Goal: Task Accomplishment & Management: Complete application form

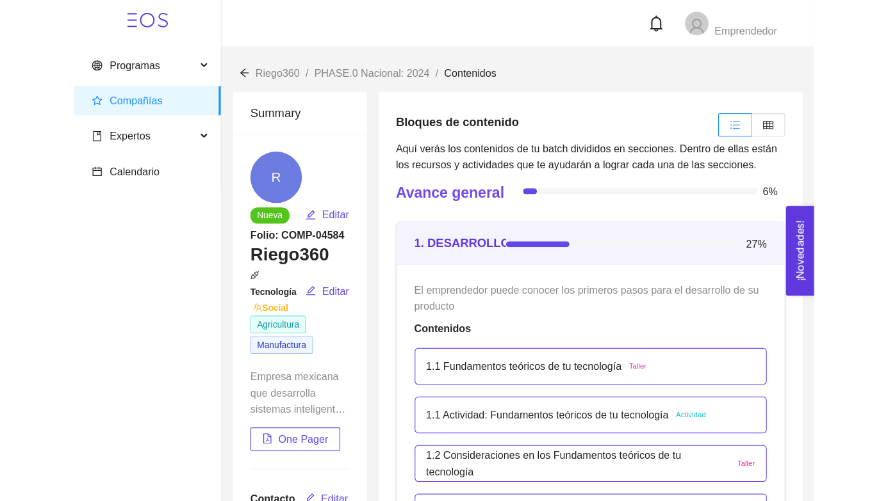
scroll to position [1256, 0]
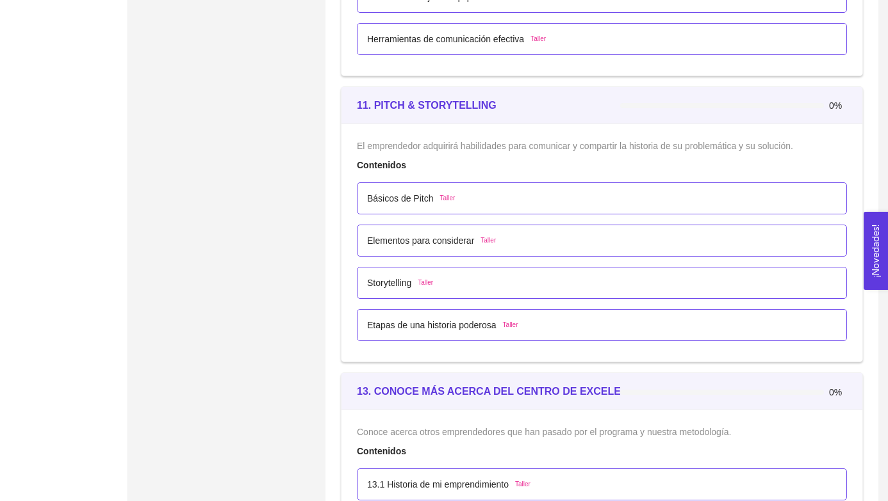
scroll to position [5306, 0]
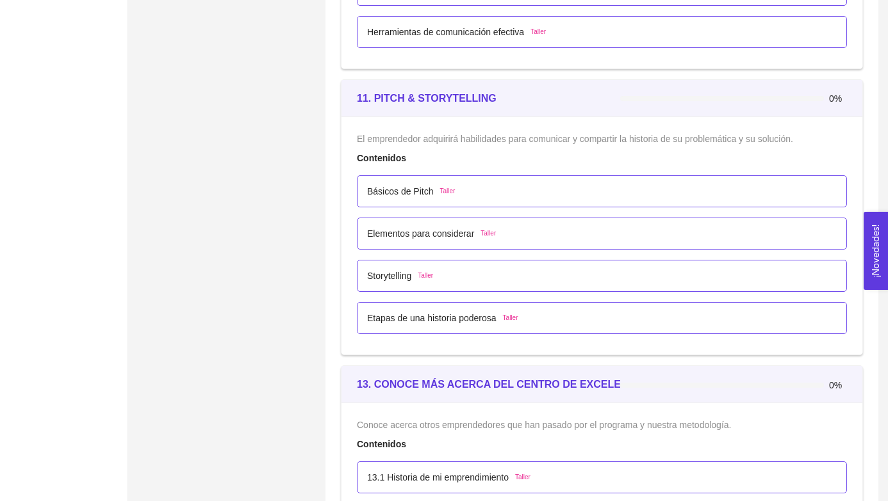
click at [463, 190] on div "Básicos de Pitch Taller" at bounding box center [601, 191] width 469 height 14
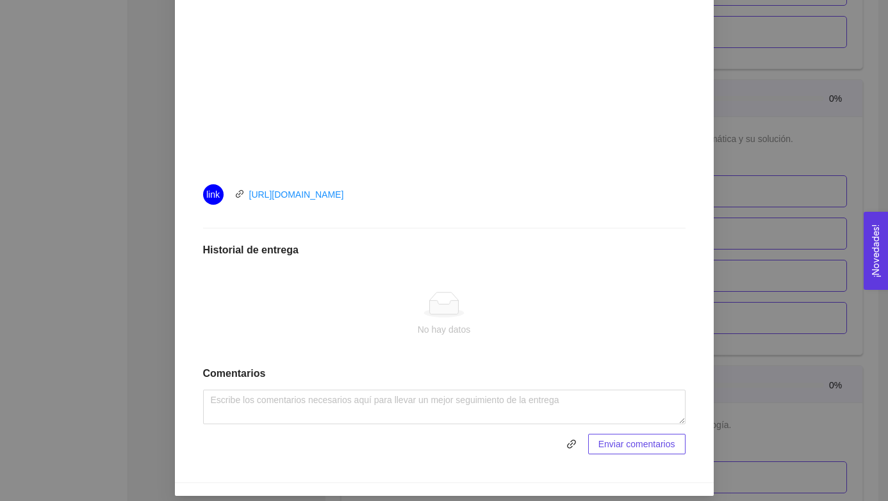
scroll to position [460, 0]
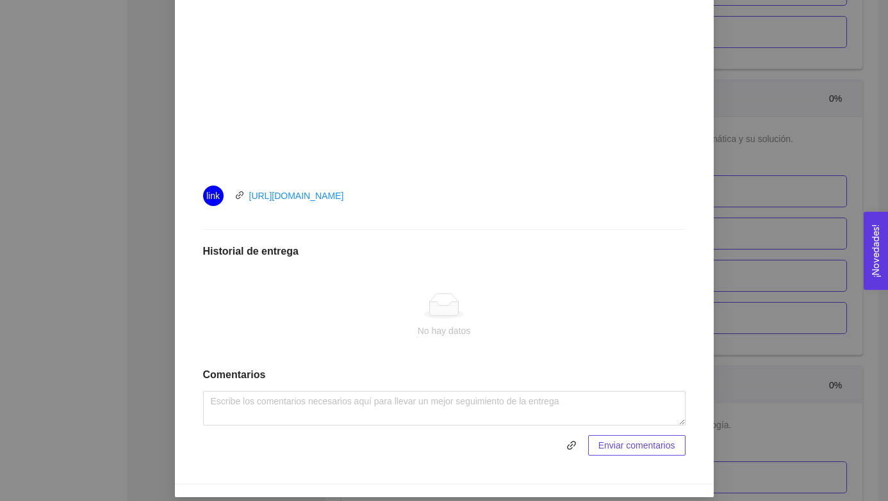
click at [436, 305] on icon at bounding box center [444, 308] width 29 height 13
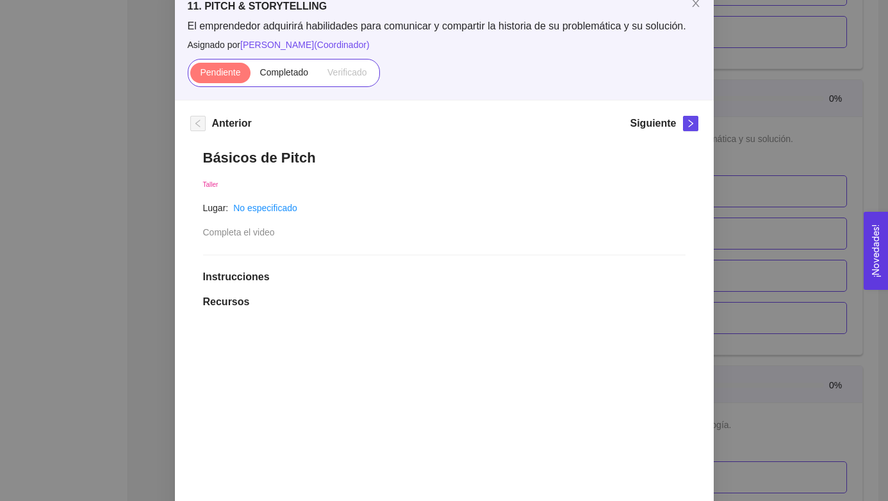
scroll to position [81, 0]
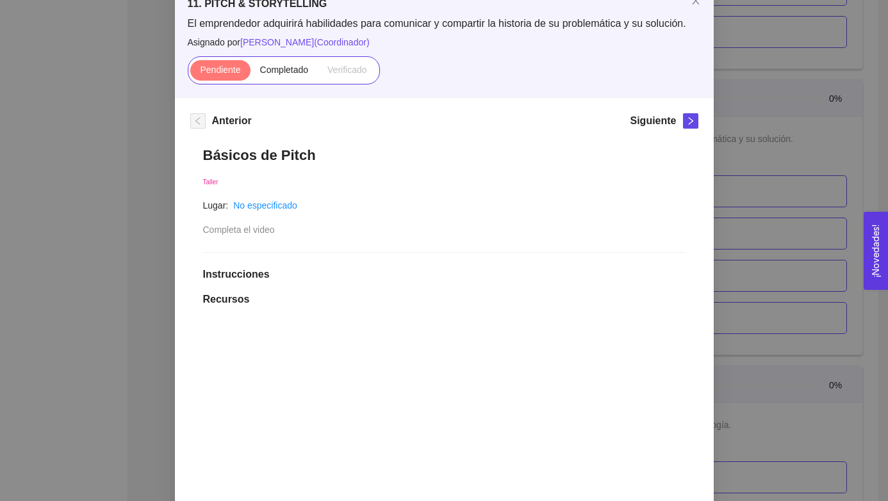
click at [275, 225] on span "Completa el video" at bounding box center [239, 230] width 72 height 10
click at [298, 70] on span "Completado" at bounding box center [284, 70] width 49 height 10
click at [250, 73] on input "Completado" at bounding box center [250, 73] width 0 height 0
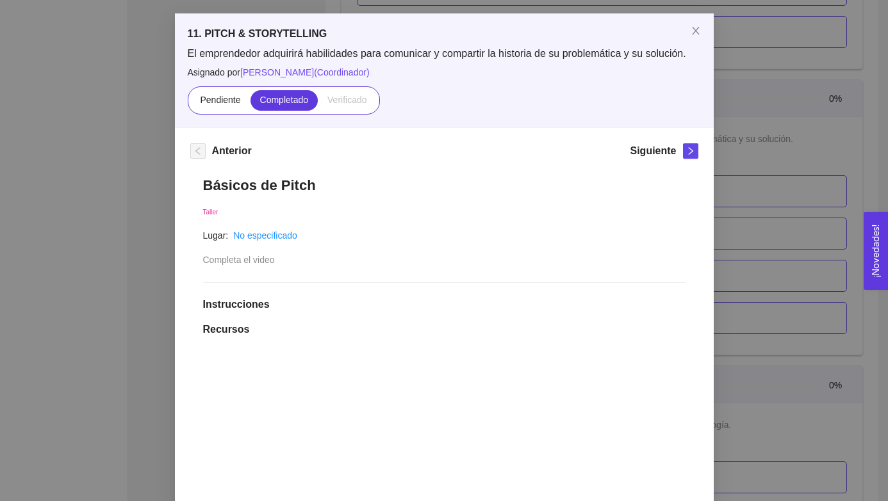
scroll to position [53, 0]
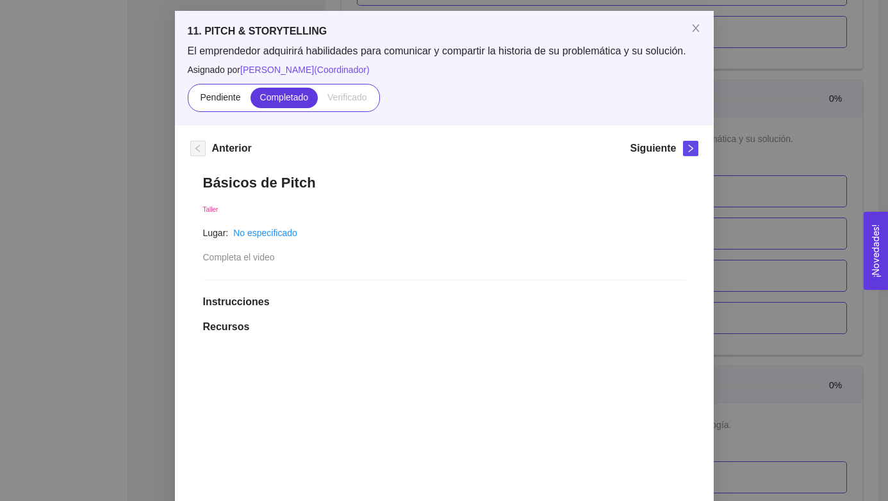
click at [339, 257] on div "Básicos de Pitch Taller Lugar: No especificado Completa el video Instrucciones …" at bounding box center [444, 483] width 508 height 644
click at [642, 25] on icon "close" at bounding box center [695, 28] width 10 height 10
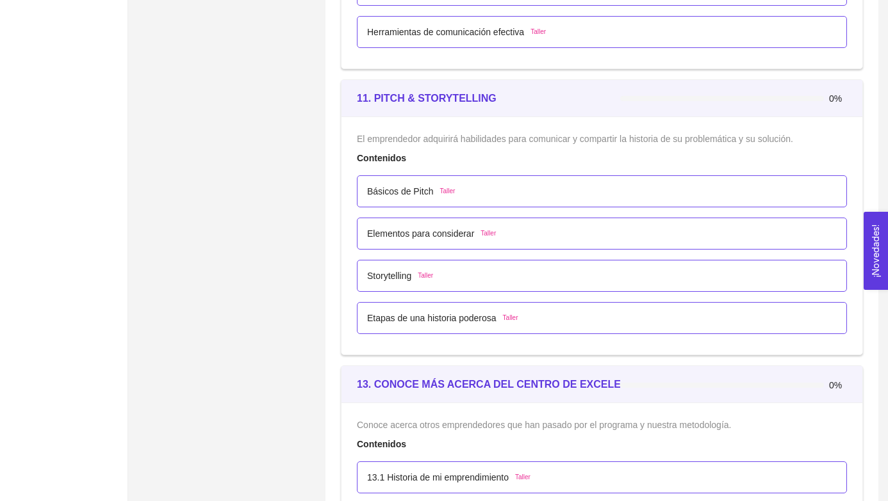
click at [575, 185] on div "Básicos de Pitch Taller" at bounding box center [601, 191] width 469 height 14
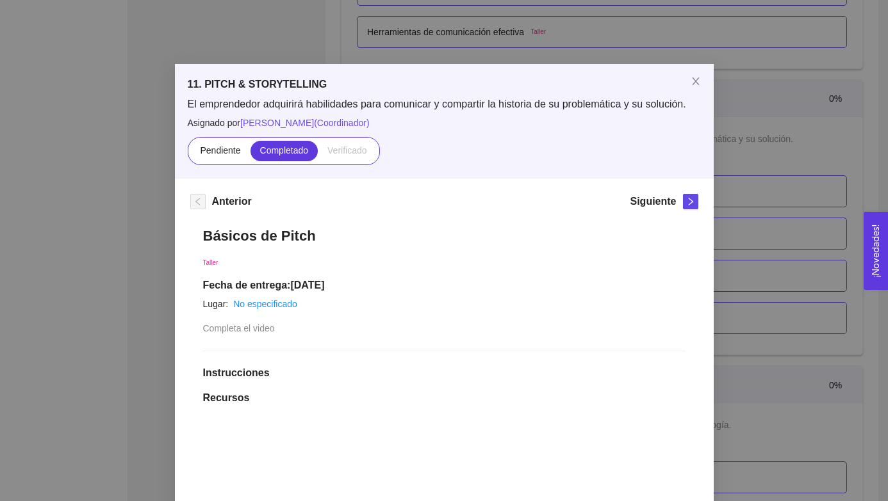
click at [358, 152] on span "Verificado" at bounding box center [346, 150] width 39 height 10
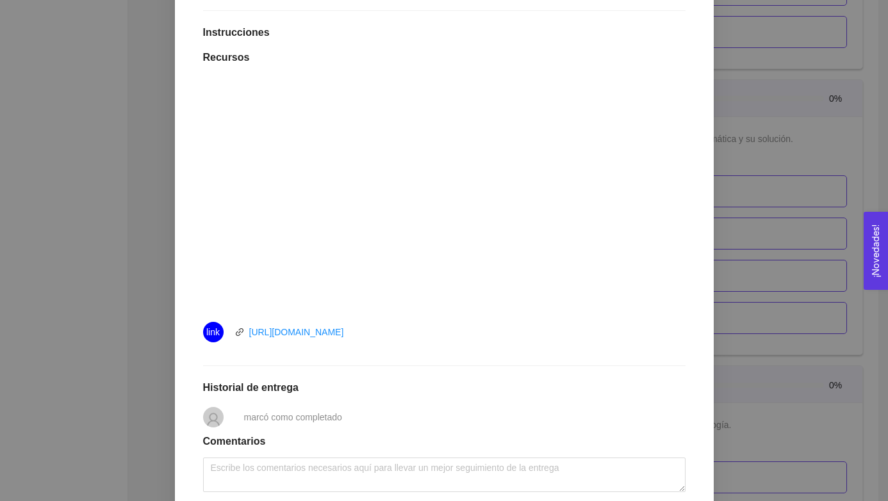
scroll to position [419, 0]
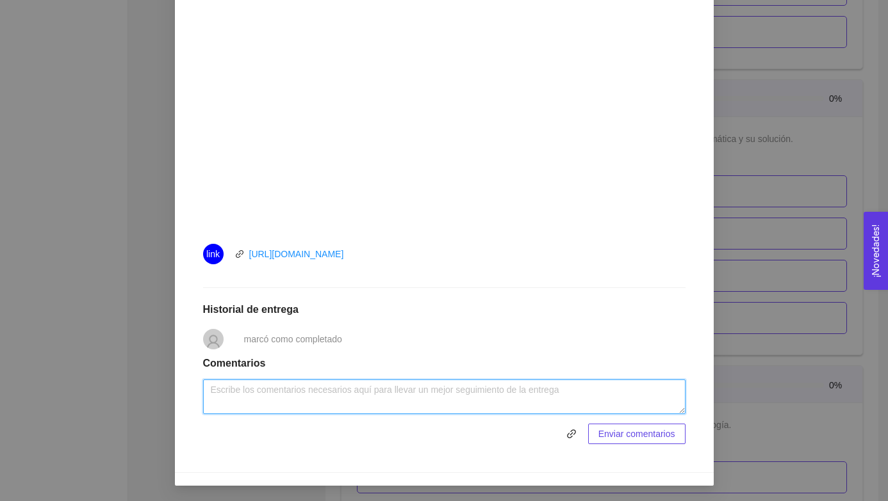
click at [453, 390] on textarea at bounding box center [444, 397] width 482 height 35
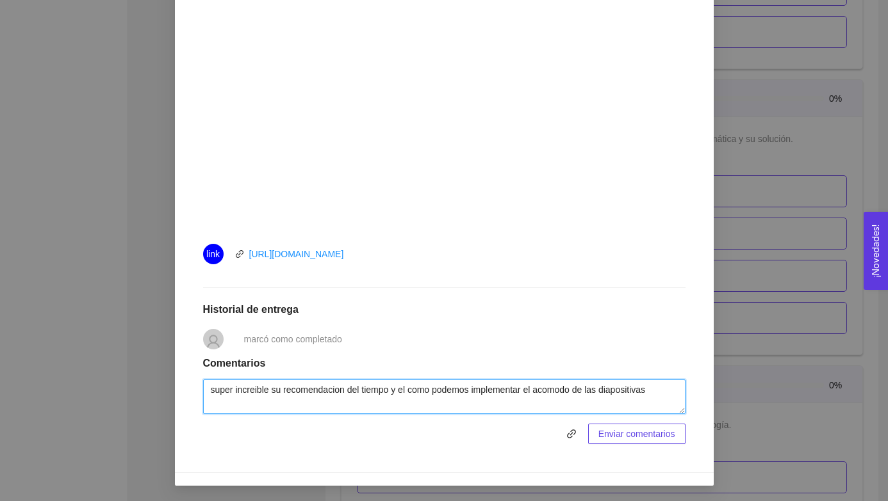
drag, startPoint x: 209, startPoint y: 390, endPoint x: 752, endPoint y: 394, distance: 543.0
click at [642, 394] on div "11. PITCH & STORYTELLING El emprendedor adquirirá habilidades para comunicar y …" at bounding box center [444, 250] width 888 height 501
type textarea "super increible su recomendacion del tiempo y el como podemos implementar el ac…"
click at [249, 391] on textarea "super increible su recomendacion del tiempo y el como podemos implementar el ac…" at bounding box center [444, 397] width 482 height 35
drag, startPoint x: 207, startPoint y: 388, endPoint x: 692, endPoint y: 408, distance: 484.5
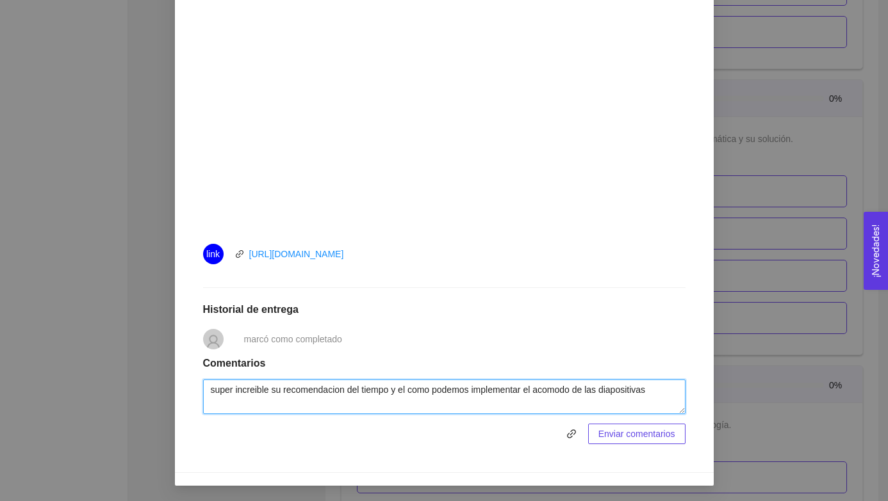
click at [642, 408] on div "Básicos de Pitch Taller Fecha de entrega: [DATE] Lugar: No especificado Complet…" at bounding box center [444, 126] width 508 height 661
click at [589, 390] on textarea "super increible su recomendacion del tiempo y el como podemos implementar el ac…" at bounding box center [444, 397] width 482 height 35
drag, startPoint x: 667, startPoint y: 392, endPoint x: 210, endPoint y: 388, distance: 456.6
click at [210, 388] on textarea "super increible su recomendacion del tiempo y el como podemos implementar el ac…" at bounding box center [444, 397] width 482 height 35
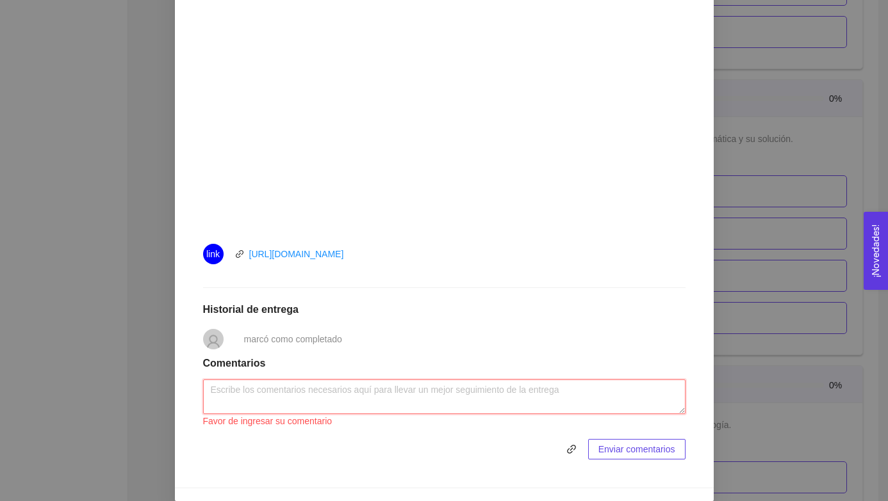
paste textarea "Súper increíble su recomendación sobre el tiempo y cómo podemos implementar el …"
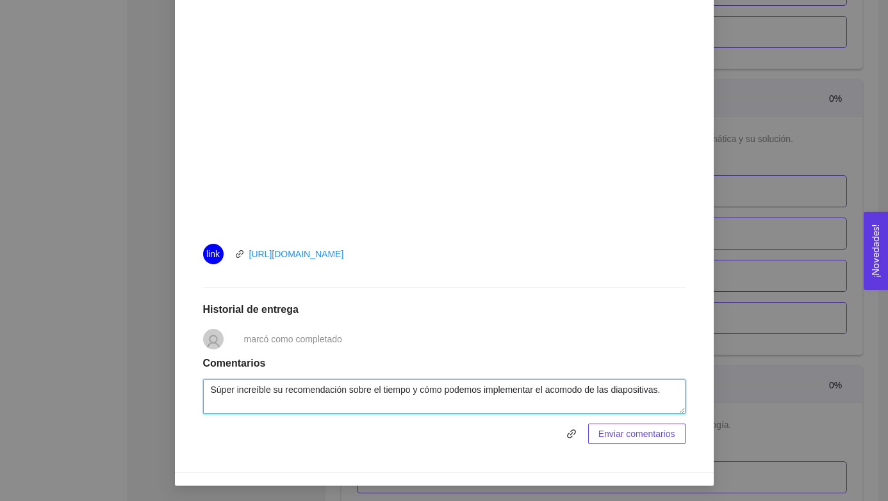
type textarea "Súper increíble su recomendación sobre el tiempo y cómo podemos implementar el …"
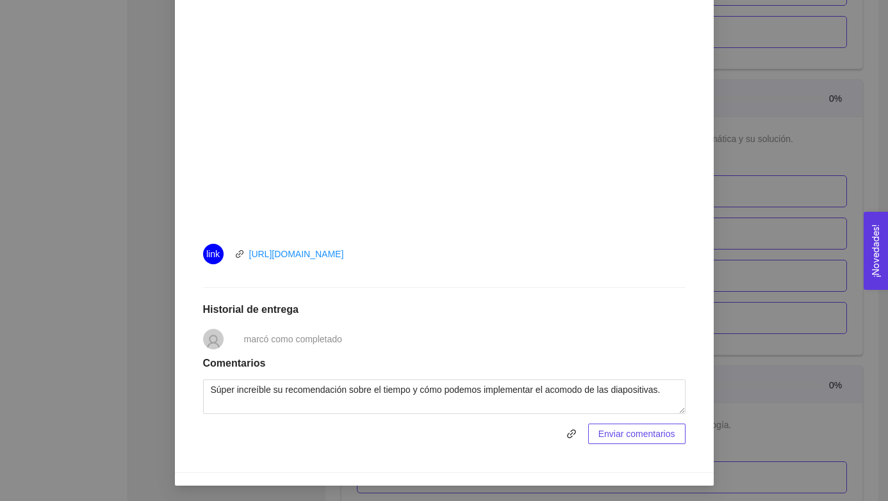
click at [642, 432] on span "Enviar comentarios" at bounding box center [636, 434] width 77 height 14
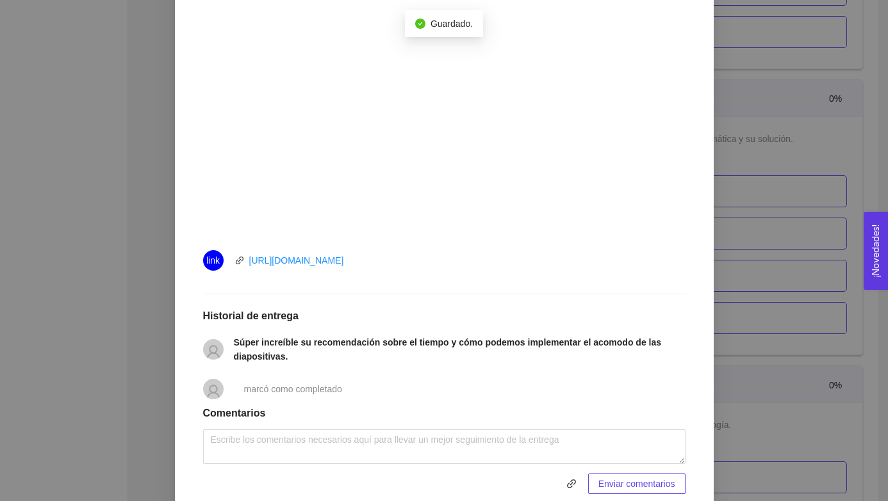
scroll to position [416, 0]
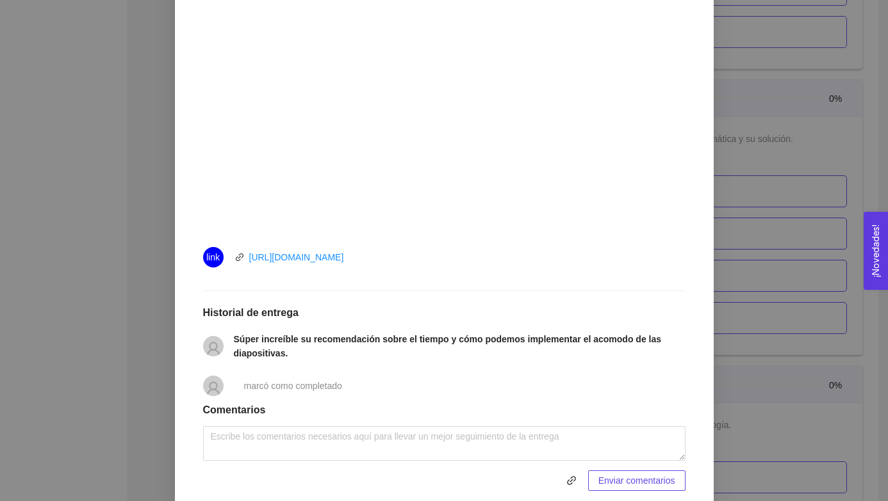
click at [213, 346] on icon "user" at bounding box center [213, 348] width 15 height 15
click at [305, 327] on li "Súper increíble su recomendación sobre el tiempo y cómo podemos implementar el …" at bounding box center [444, 347] width 482 height 44
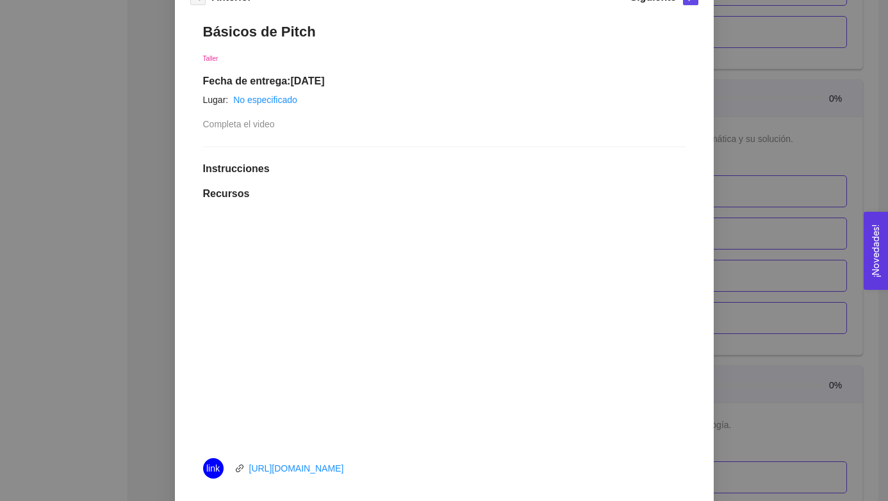
scroll to position [0, 0]
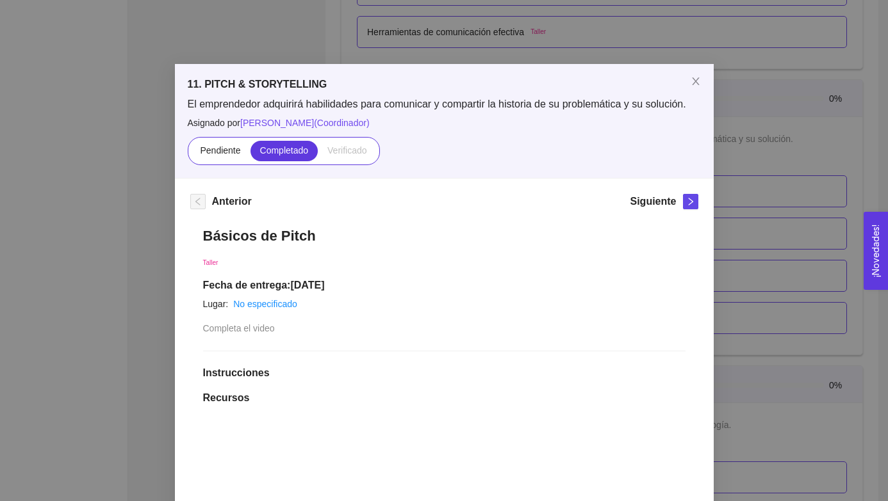
click at [362, 149] on span "Verificado" at bounding box center [346, 150] width 39 height 10
click at [642, 86] on icon "close" at bounding box center [695, 81] width 10 height 10
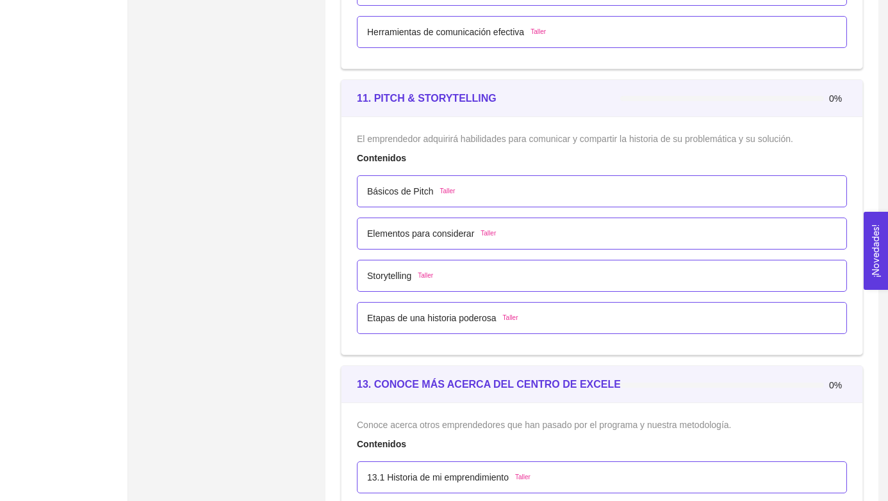
click at [426, 234] on p "Elementos para considerar" at bounding box center [420, 234] width 107 height 14
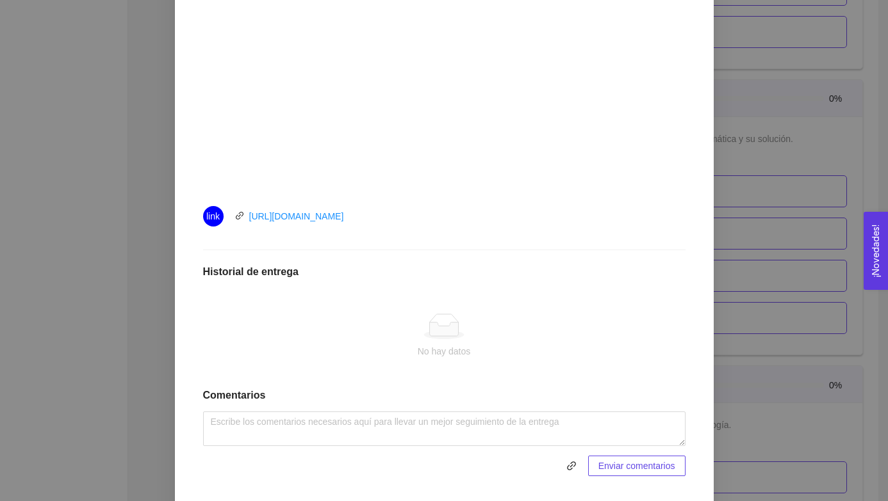
scroll to position [471, 0]
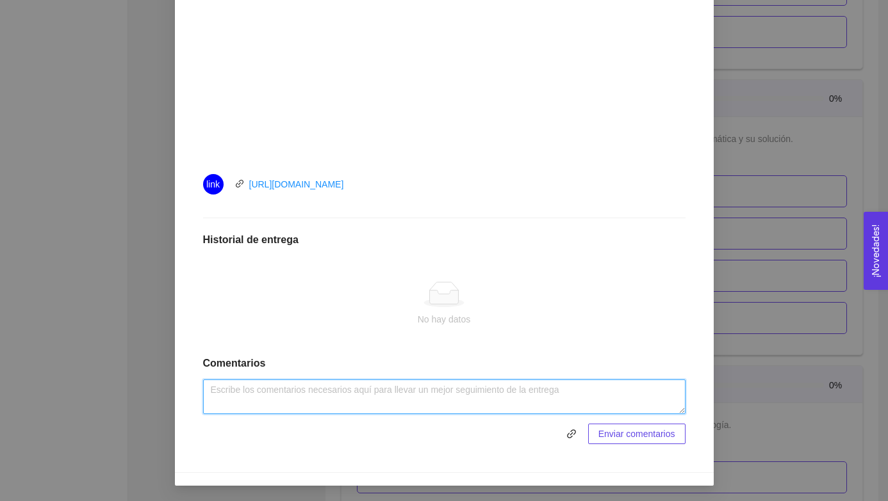
click at [302, 398] on textarea at bounding box center [444, 397] width 482 height 35
paste textarea "Increíble cómo explica lo que se debe y no mencionar en un pitch, y cómo te da …"
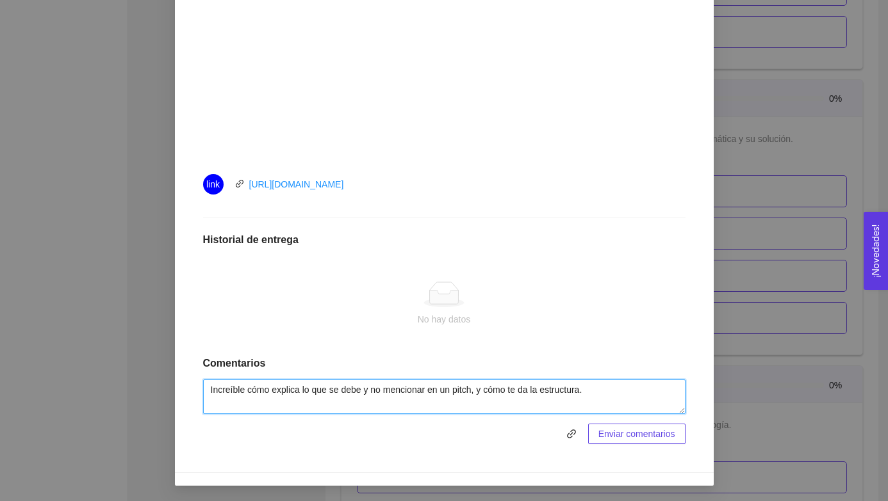
type textarea "Increíble cómo explica lo que se debe y no mencionar en un pitch, y cómo te da …"
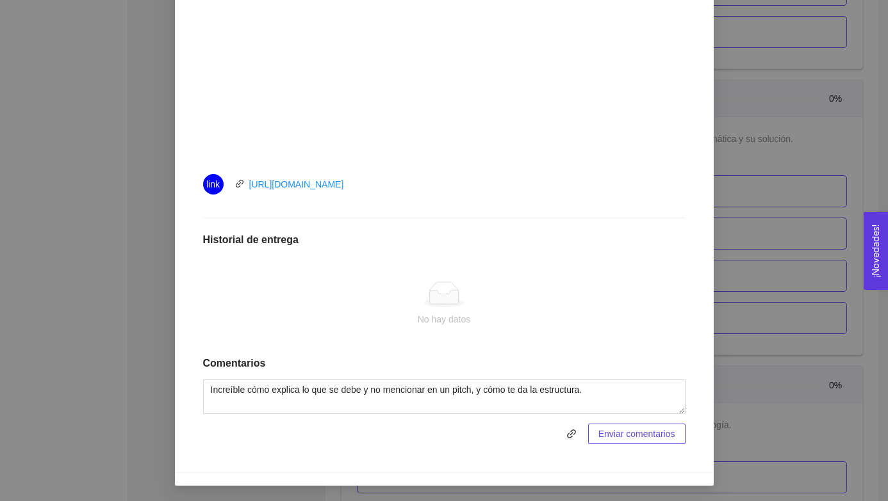
click at [626, 435] on span "Enviar comentarios" at bounding box center [636, 434] width 77 height 14
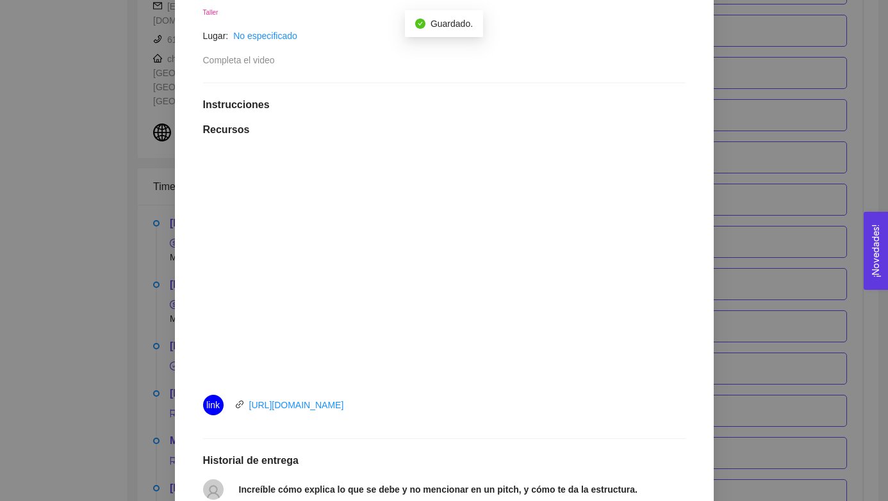
scroll to position [0, 0]
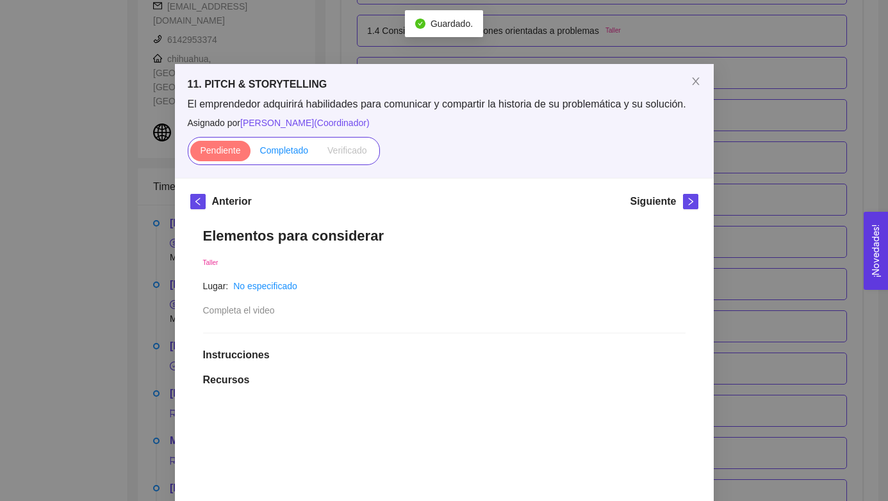
click at [280, 147] on span "Completado" at bounding box center [284, 150] width 49 height 10
click at [250, 154] on input "Completado" at bounding box center [250, 154] width 0 height 0
click at [348, 151] on span "Verificado" at bounding box center [346, 150] width 39 height 10
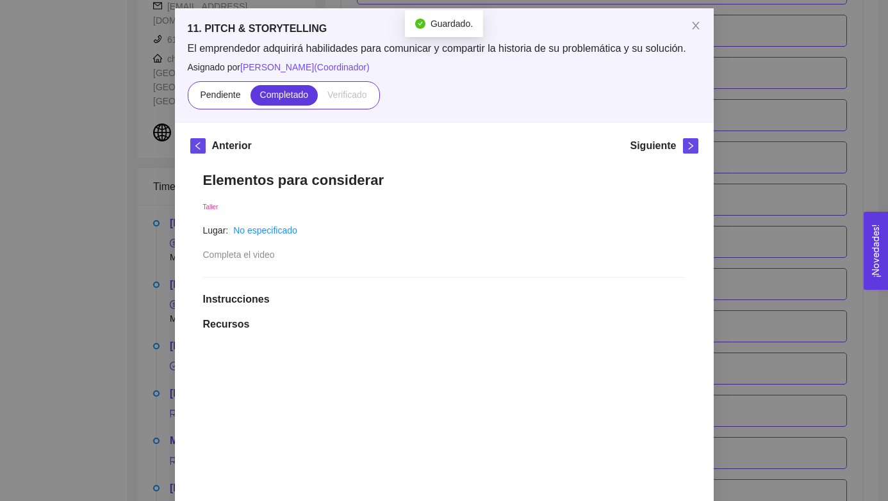
scroll to position [60, 0]
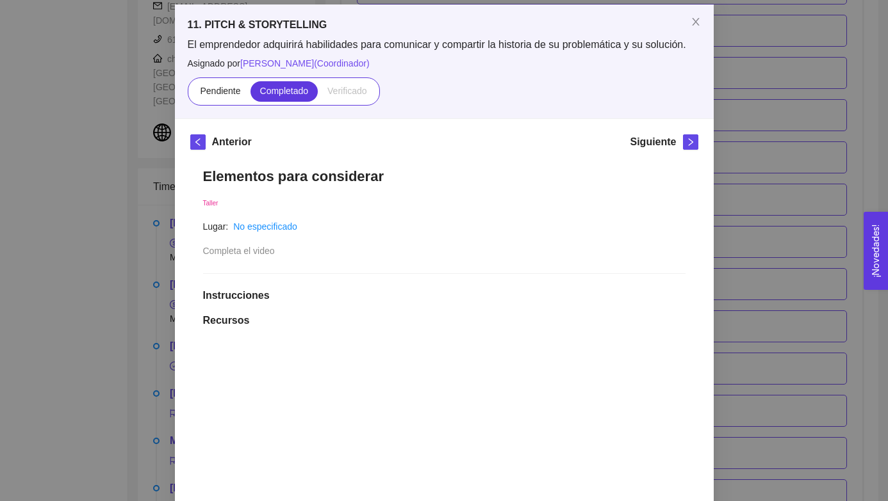
click at [433, 243] on div "Elementos para considerar Taller Lugar: No especificado Completa el video Instr…" at bounding box center [444, 494] width 508 height 679
click at [642, 27] on icon "close" at bounding box center [695, 22] width 10 height 10
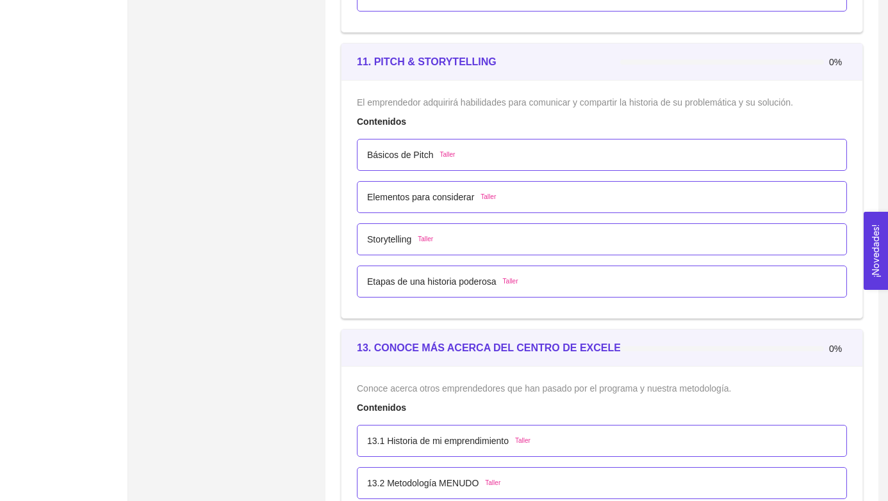
scroll to position [5328, 0]
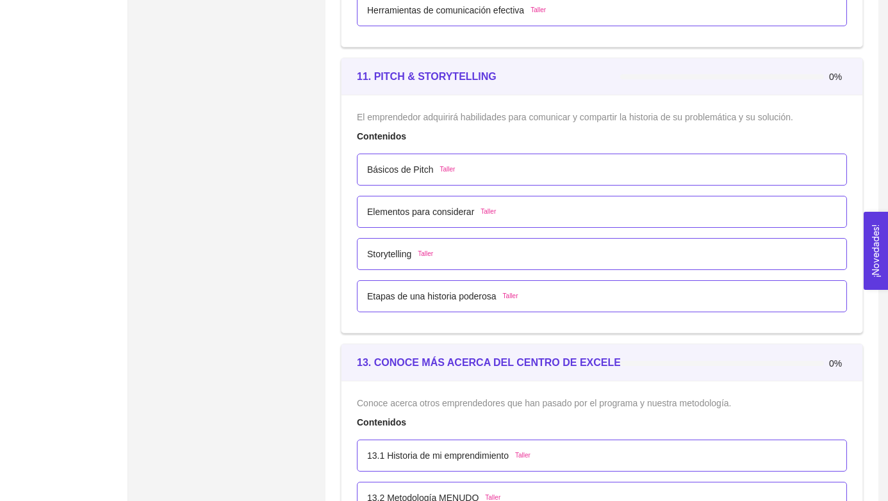
click at [414, 214] on p "Elementos para considerar" at bounding box center [420, 212] width 107 height 14
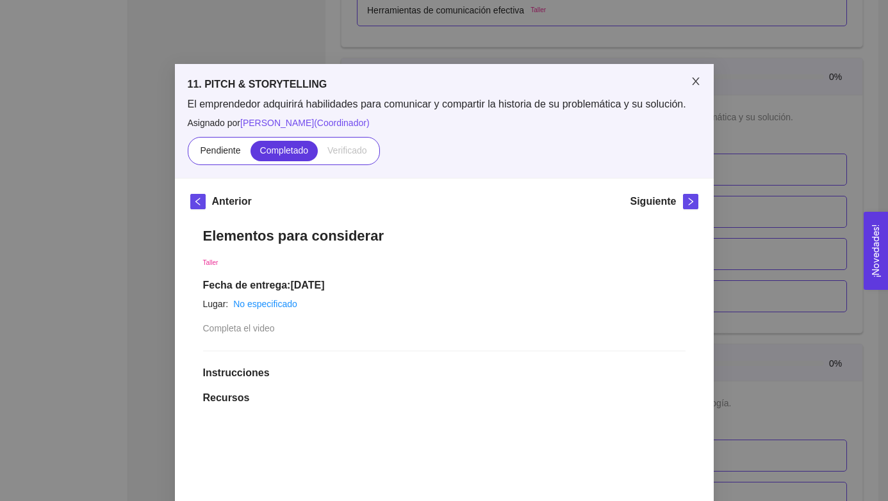
click at [642, 82] on icon "close" at bounding box center [695, 81] width 10 height 10
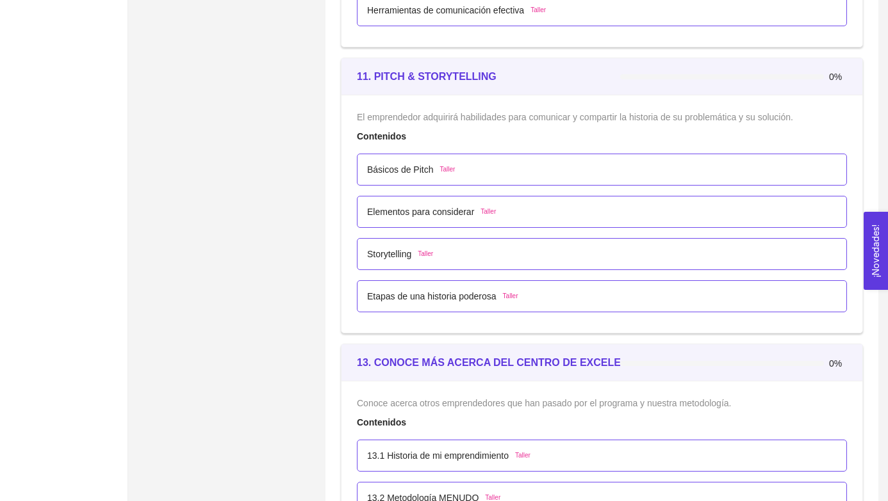
click at [642, 79] on div at bounding box center [733, 76] width 227 height 14
click at [391, 177] on div "Básicos de Pitch Taller" at bounding box center [602, 170] width 490 height 32
click at [455, 174] on span "Taller" at bounding box center [447, 170] width 15 height 10
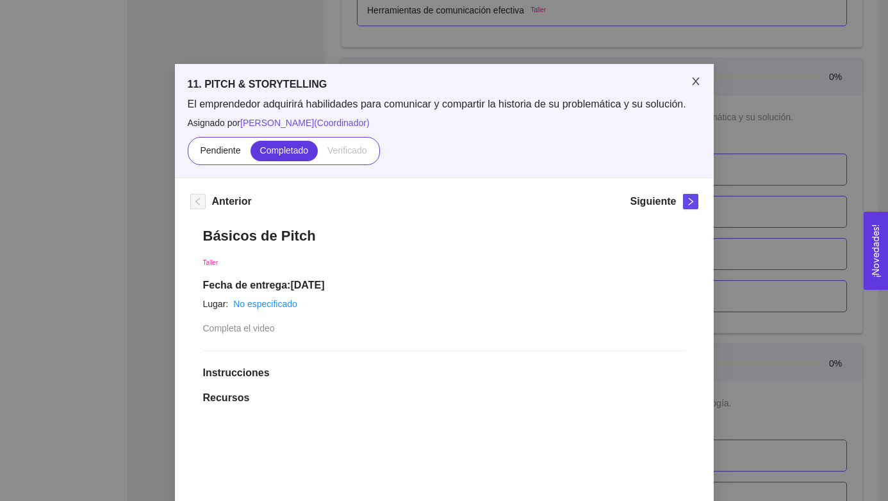
click at [642, 81] on icon "close" at bounding box center [695, 81] width 7 height 8
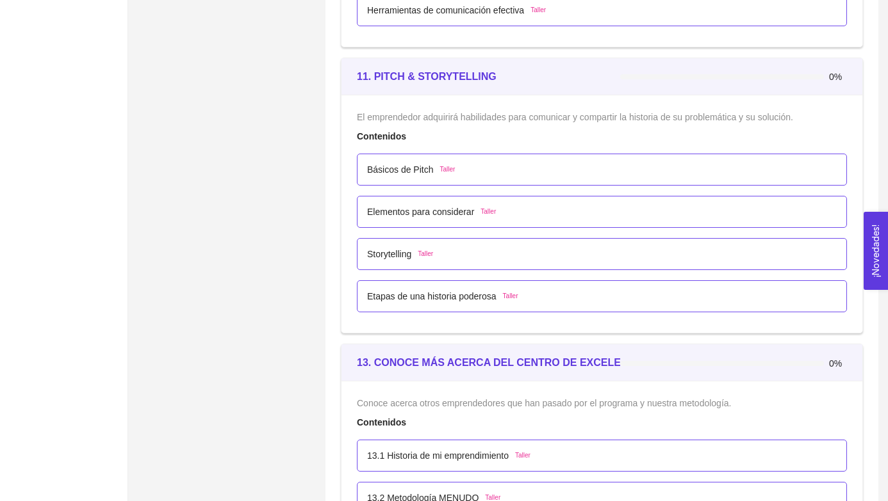
click at [489, 215] on span "Taller" at bounding box center [487, 212] width 15 height 10
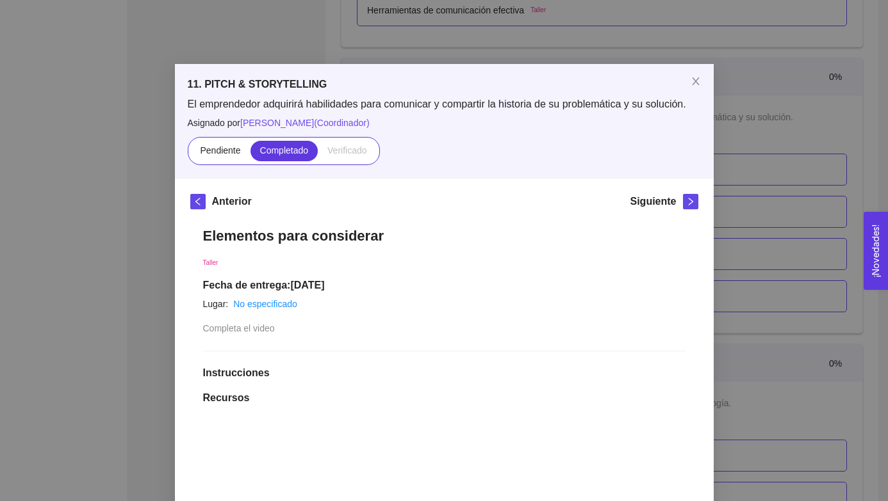
click at [359, 153] on span "Verificado" at bounding box center [346, 150] width 39 height 10
click at [350, 154] on span "Verificado" at bounding box center [346, 150] width 39 height 10
click at [418, 163] on div "Pendiente Completado Verificado" at bounding box center [444, 151] width 513 height 28
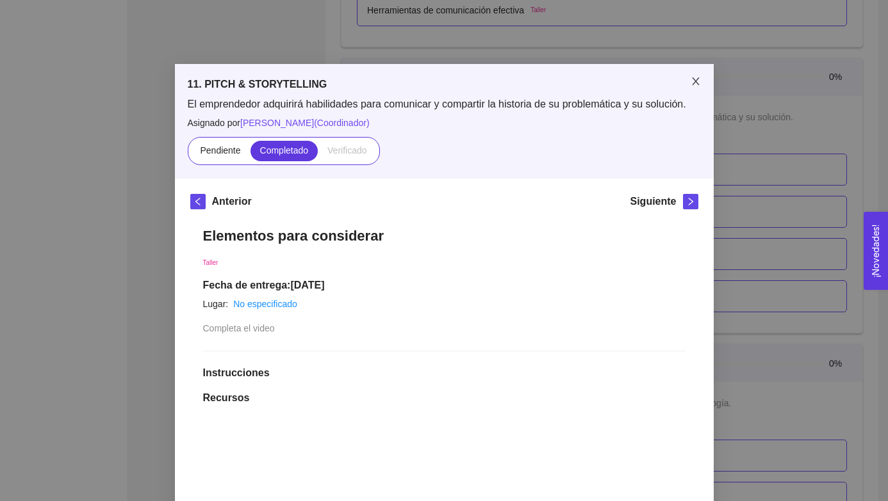
click at [642, 79] on icon "close" at bounding box center [695, 81] width 10 height 10
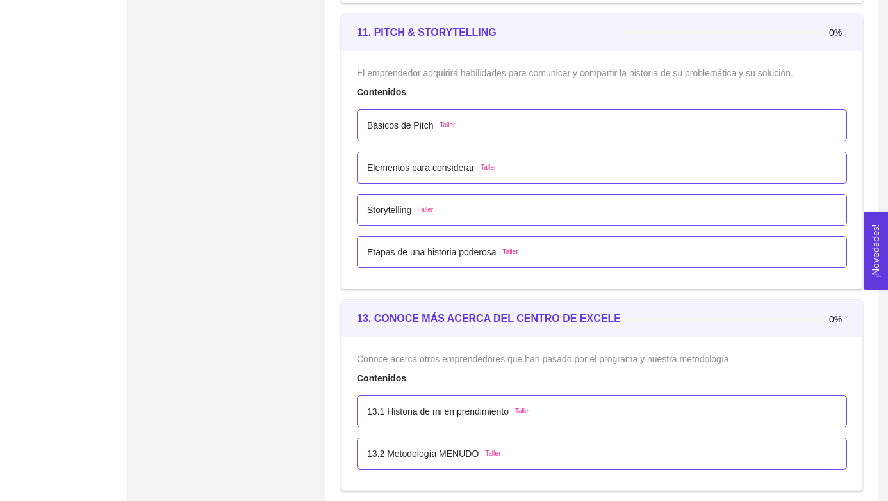
scroll to position [5391, 0]
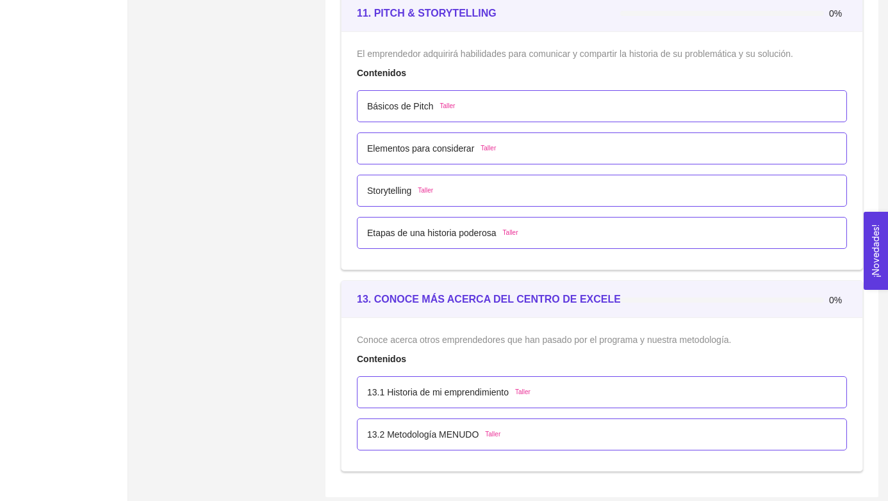
click at [432, 193] on span "Taller" at bounding box center [425, 191] width 15 height 10
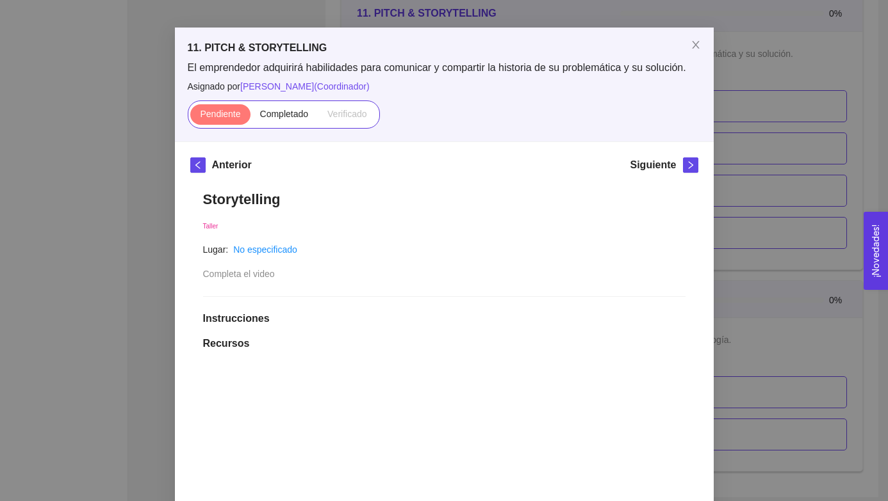
scroll to position [0, 0]
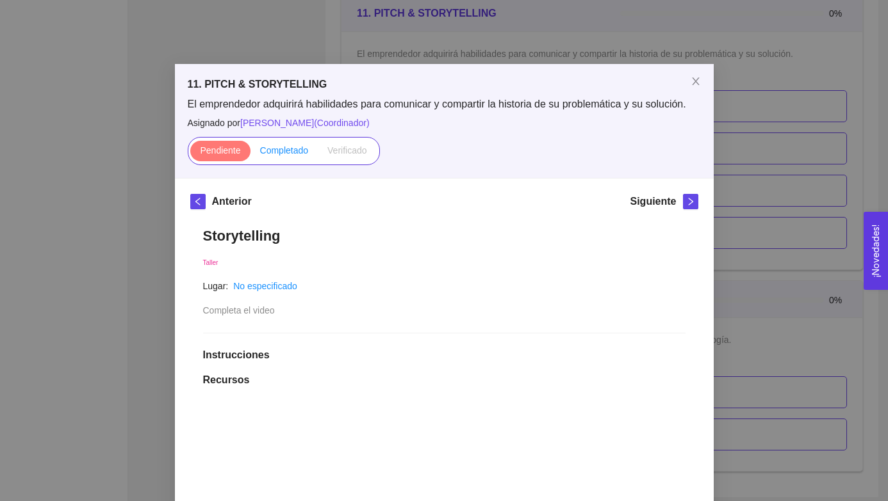
click at [287, 153] on span "Completado" at bounding box center [284, 150] width 49 height 10
click at [250, 154] on input "Completado" at bounding box center [250, 154] width 0 height 0
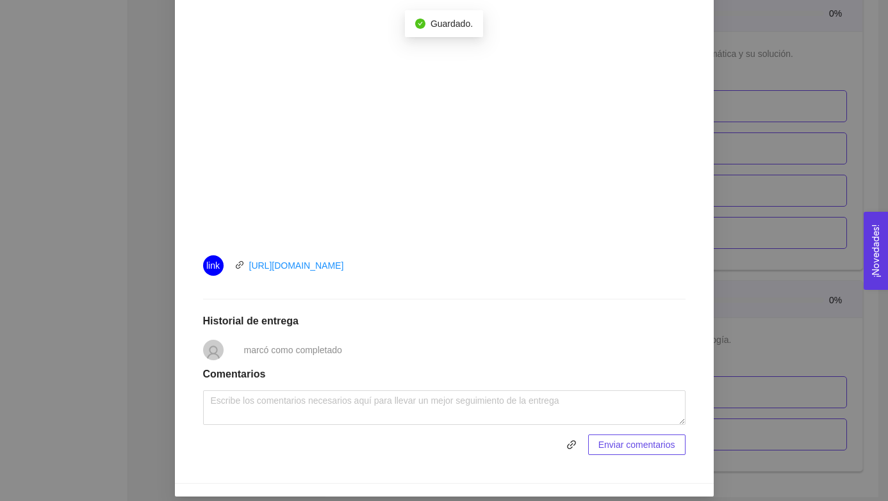
scroll to position [401, 0]
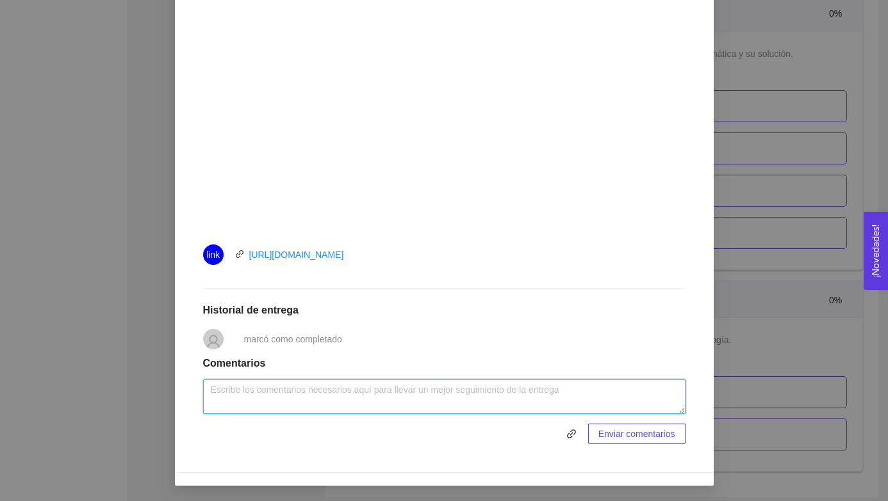
click at [273, 397] on textarea at bounding box center [444, 397] width 482 height 35
paste textarea "Súper bien explicado cómo mejorar lo que decimos para envolver a alguien en lo …"
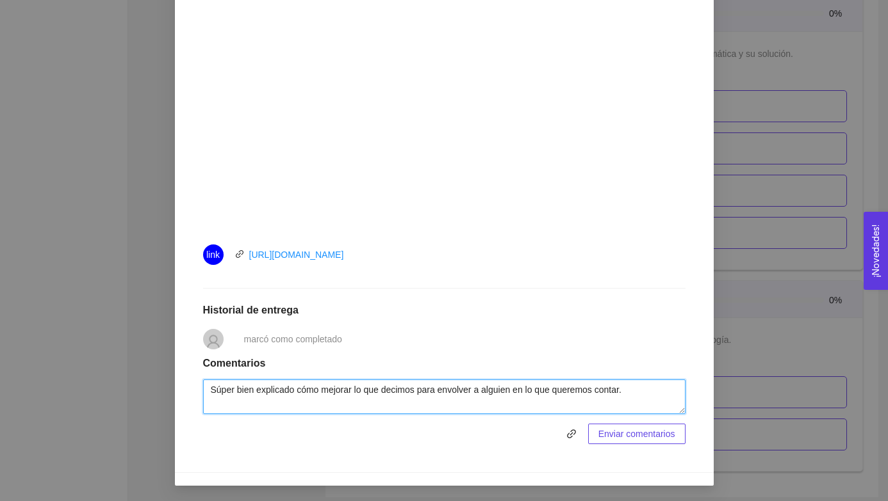
type textarea "Súper bien explicado cómo mejorar lo que decimos para envolver a alguien en lo …"
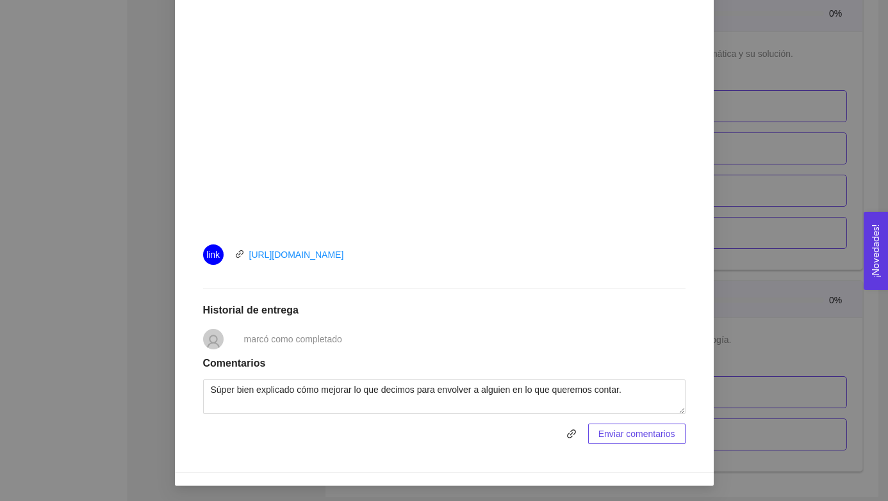
click at [640, 435] on span "Enviar comentarios" at bounding box center [636, 434] width 77 height 14
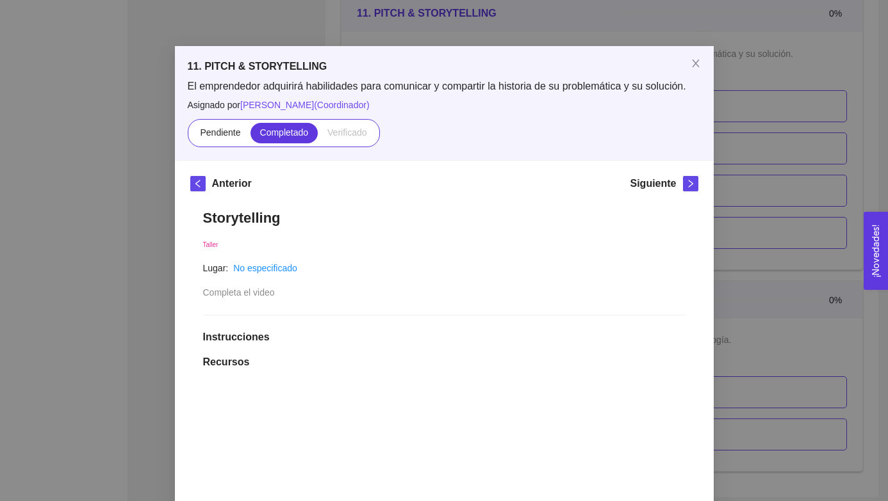
scroll to position [0, 0]
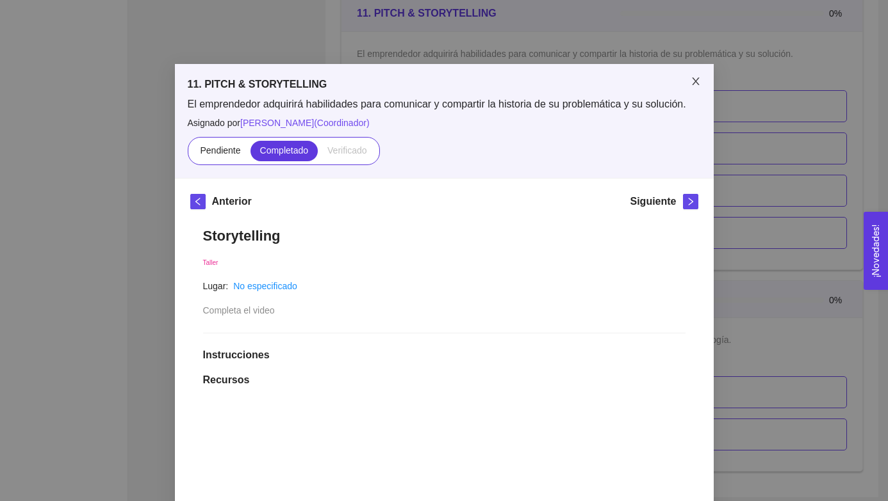
click at [642, 81] on icon "close" at bounding box center [695, 81] width 10 height 10
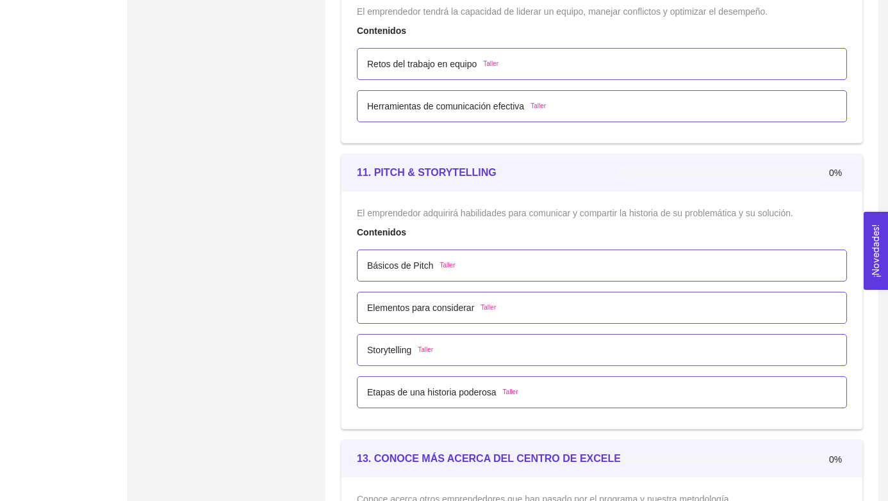
scroll to position [5240, 0]
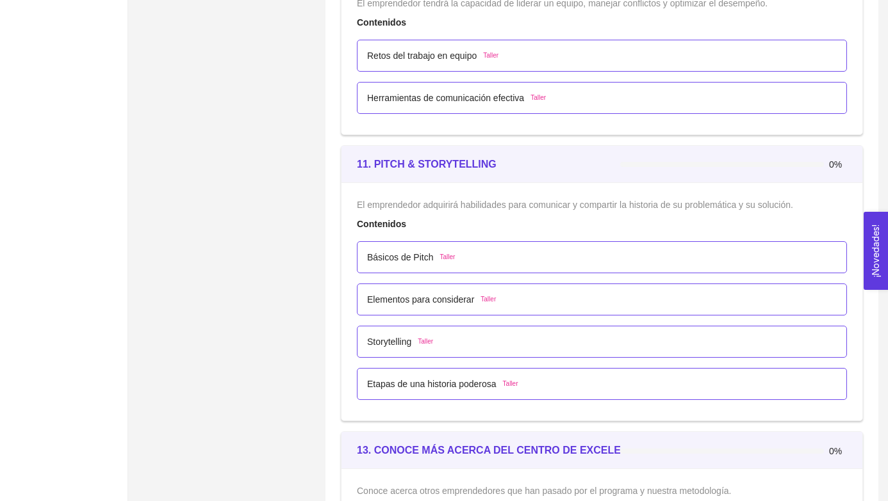
click at [511, 384] on span "Taller" at bounding box center [510, 384] width 15 height 10
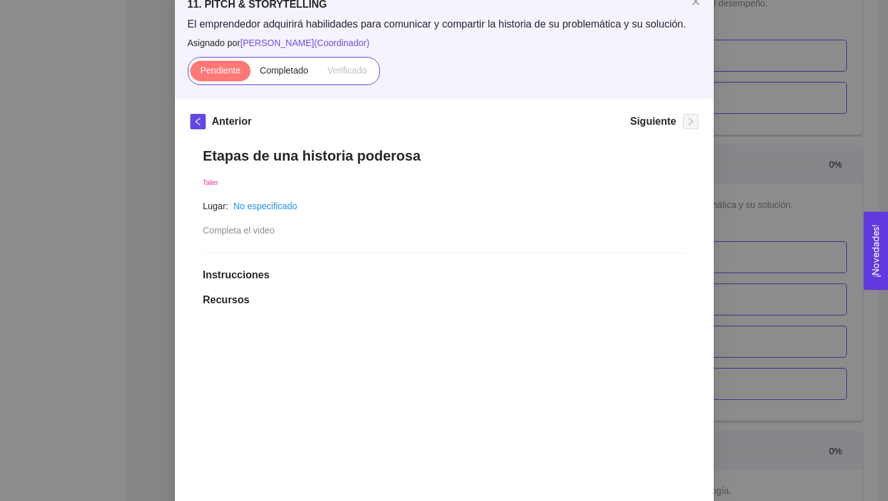
scroll to position [79, 0]
click at [280, 74] on span "Completado" at bounding box center [284, 71] width 49 height 10
click at [250, 74] on input "Completado" at bounding box center [250, 74] width 0 height 0
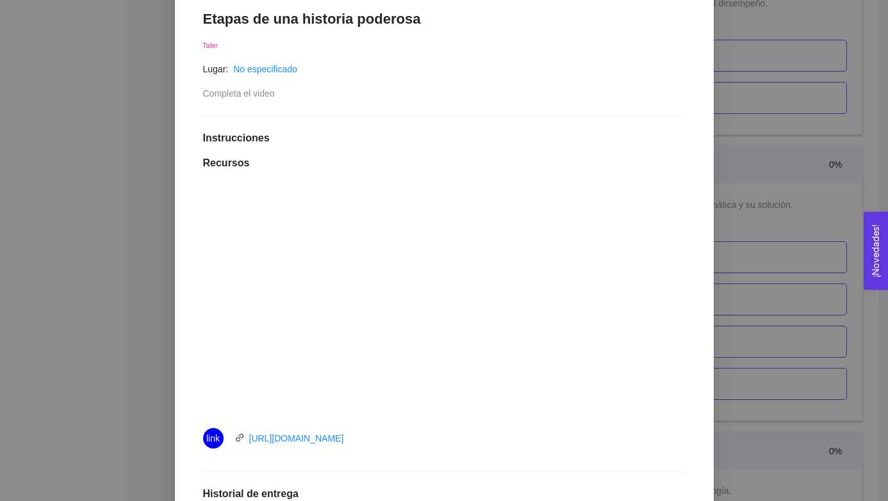
scroll to position [401, 0]
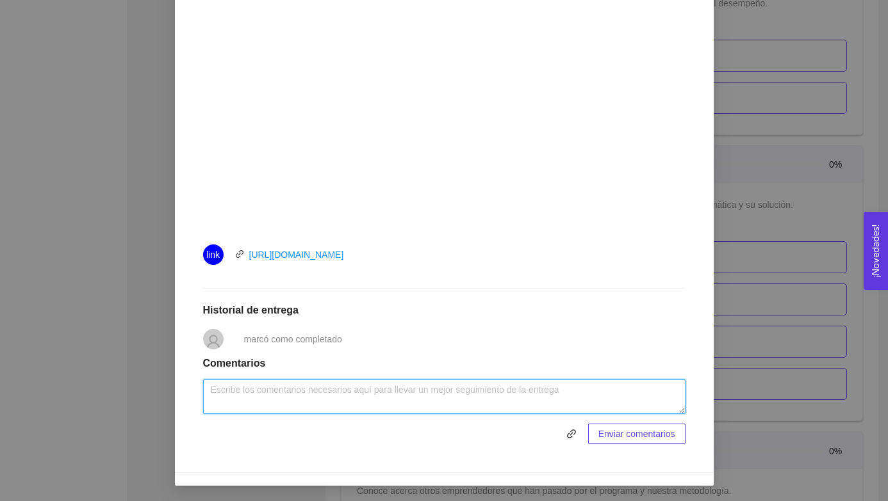
click at [281, 401] on textarea at bounding box center [444, 397] width 482 height 35
paste textarea "Padrísimo los 4 puntos que se deben tocar para poder llegar a más personas."
type textarea "Padrísimo los 4 puntos que se deben tocar para poder llegar a más personas."
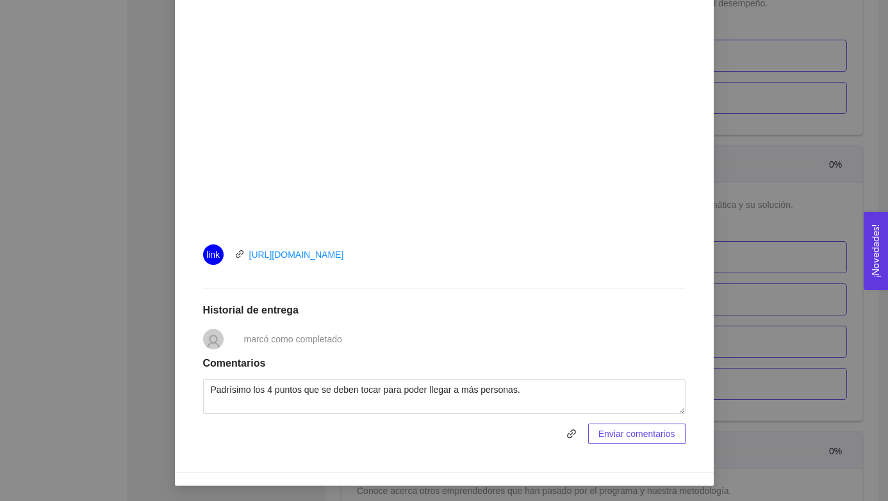
click at [629, 431] on span "Enviar comentarios" at bounding box center [636, 434] width 77 height 14
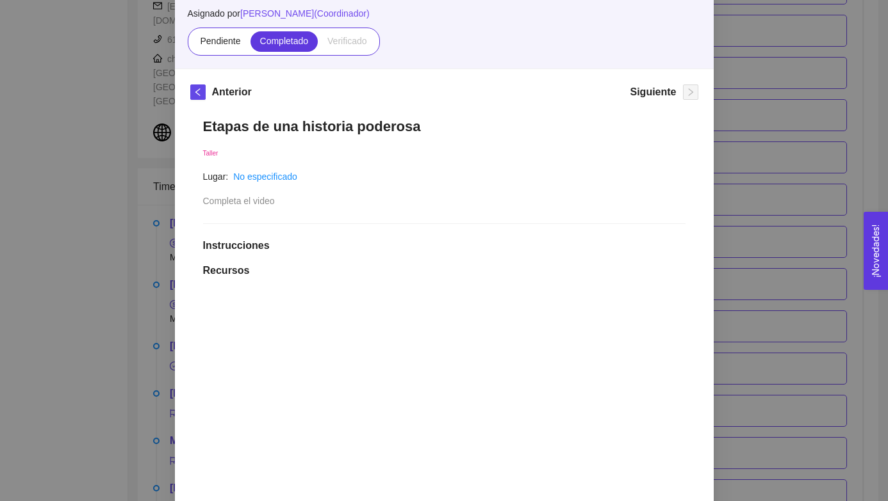
scroll to position [0, 0]
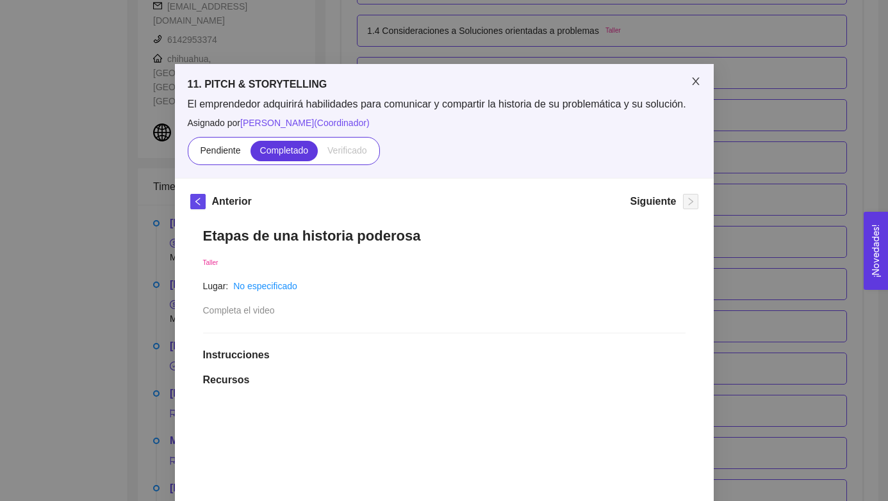
click at [642, 85] on icon "close" at bounding box center [695, 81] width 10 height 10
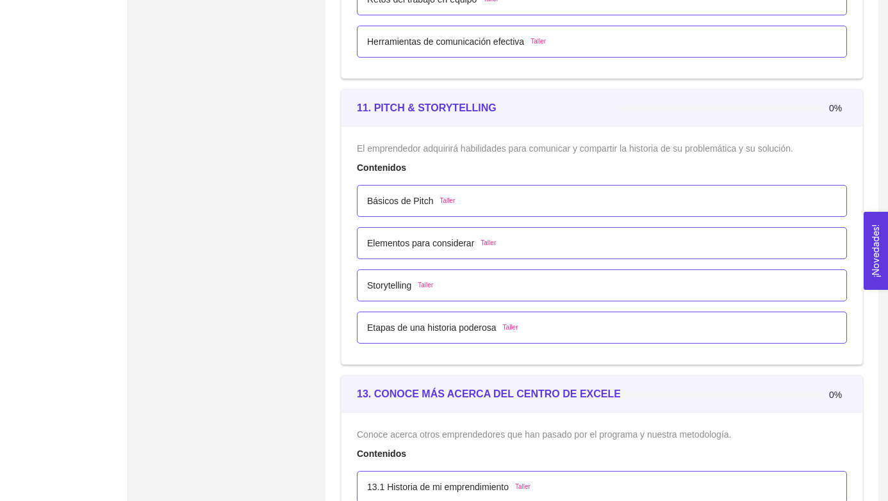
scroll to position [5298, 0]
click at [642, 104] on div at bounding box center [733, 106] width 227 height 14
click at [515, 327] on span "Taller" at bounding box center [510, 326] width 15 height 10
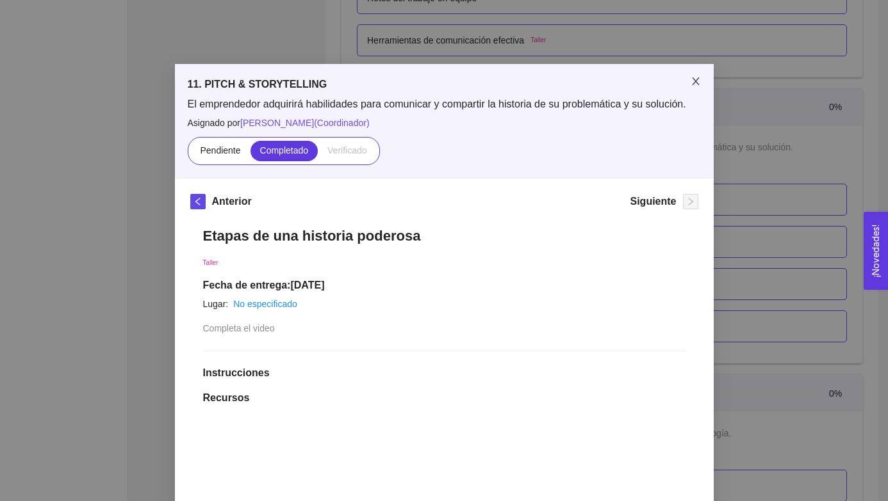
click at [642, 78] on icon "close" at bounding box center [695, 81] width 7 height 8
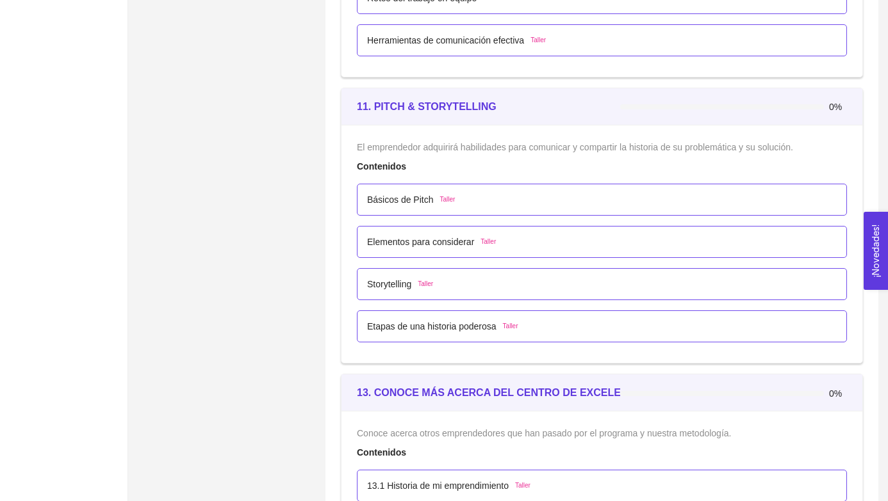
click at [517, 324] on span "Taller" at bounding box center [510, 326] width 15 height 10
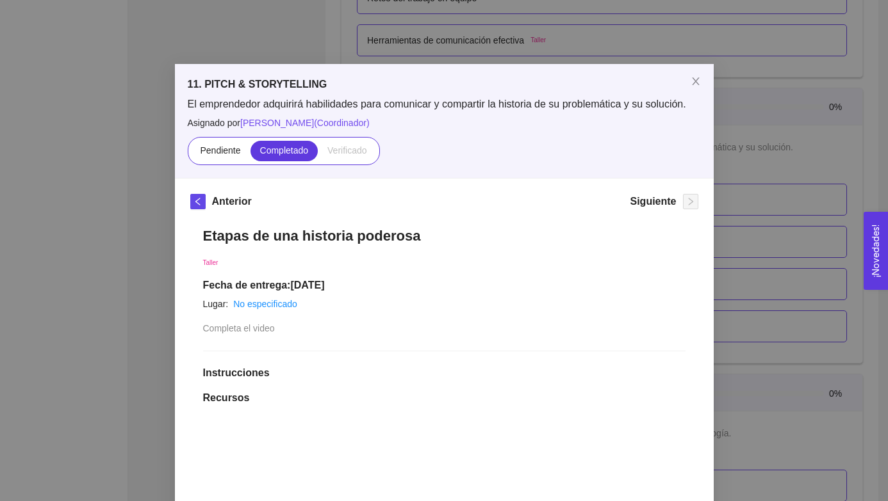
click at [265, 330] on span "Completa el video" at bounding box center [239, 328] width 72 height 10
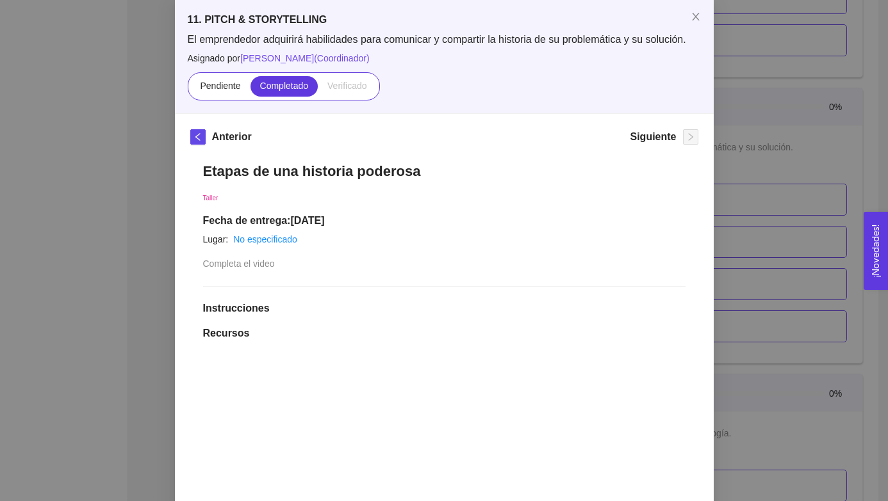
scroll to position [67, 0]
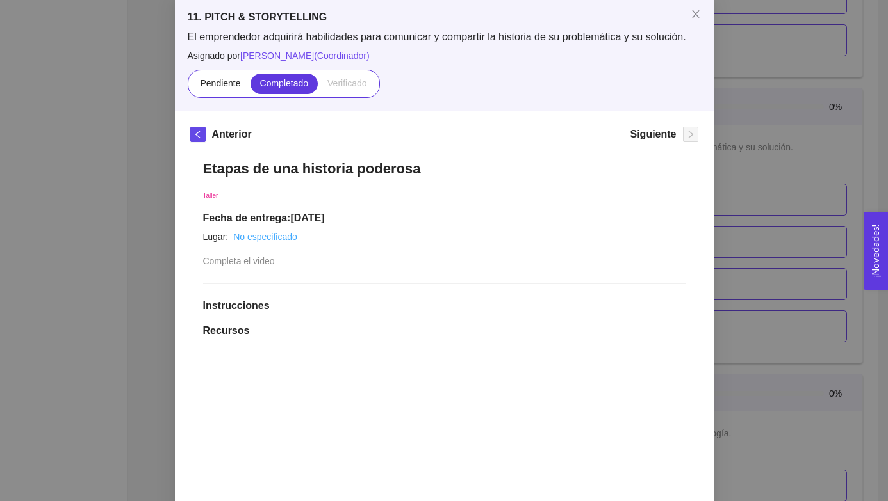
click at [259, 238] on link "No especificado" at bounding box center [265, 237] width 64 height 10
click at [245, 261] on span "Completa el video" at bounding box center [239, 261] width 72 height 10
click at [286, 268] on div "Etapas de una historia poderosa Taller Fecha de entrega: [DATE] Lugar: No espec…" at bounding box center [444, 495] width 508 height 697
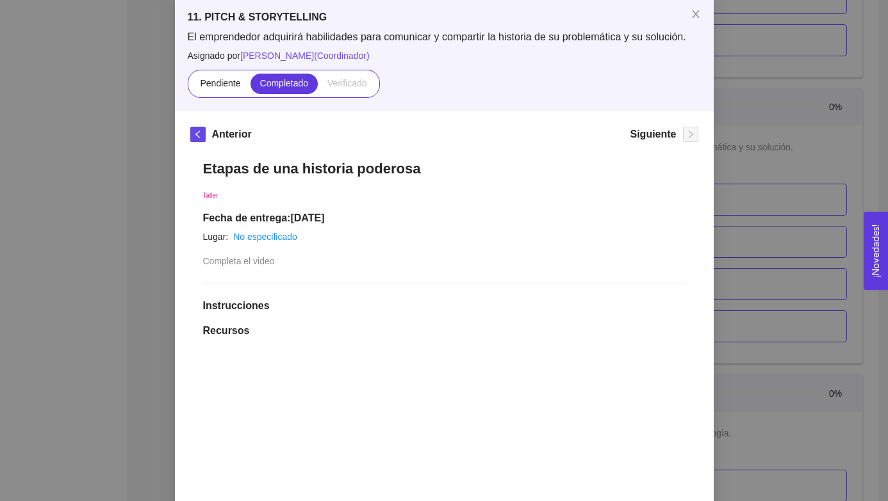
click at [248, 259] on span "Completa el video" at bounding box center [239, 261] width 72 height 10
click at [290, 266] on div "Completa el video" at bounding box center [250, 261] width 94 height 14
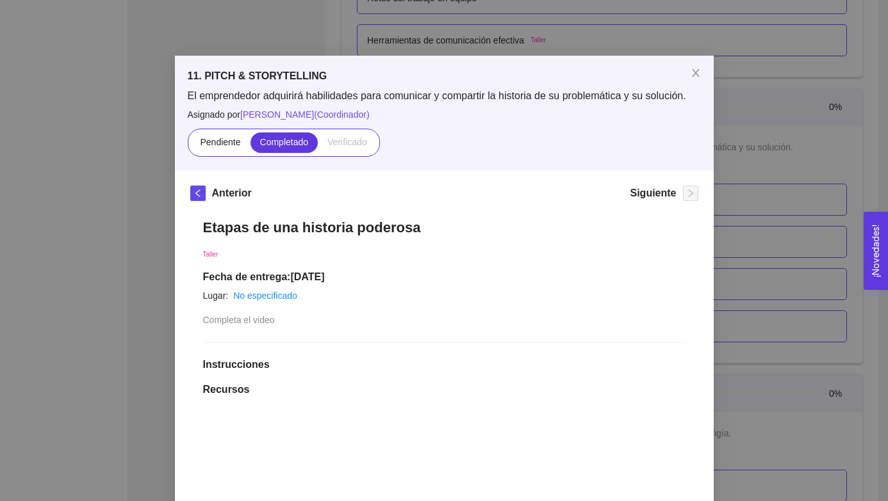
scroll to position [0, 0]
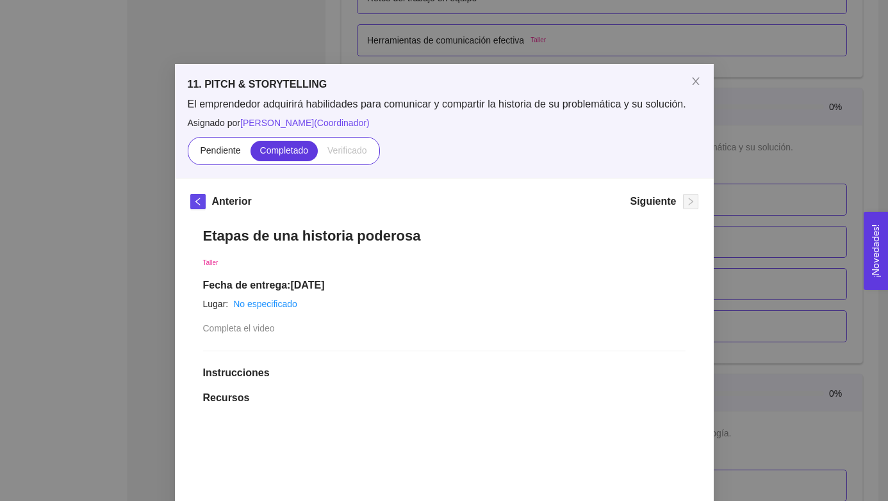
click at [216, 328] on span "Completa el video" at bounding box center [239, 328] width 72 height 10
click at [204, 327] on span "Completa el video" at bounding box center [239, 328] width 72 height 10
click at [642, 83] on icon "close" at bounding box center [695, 81] width 10 height 10
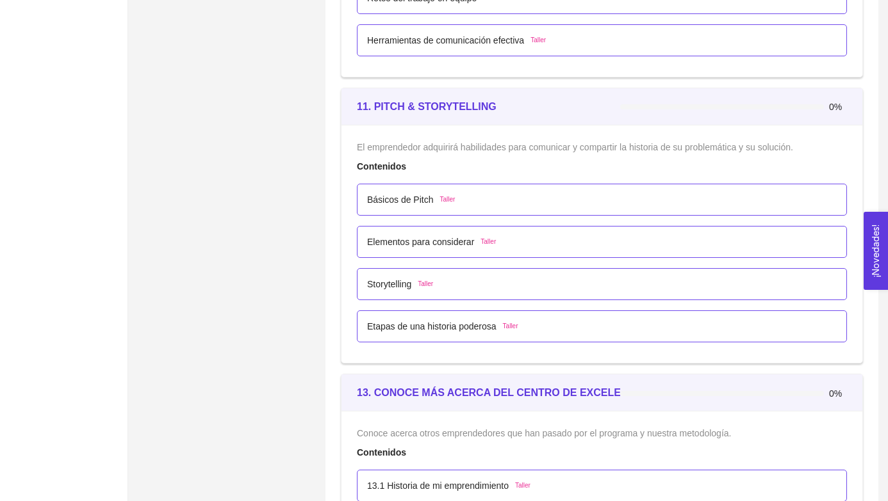
click at [500, 203] on div "Básicos de Pitch Taller" at bounding box center [601, 200] width 469 height 14
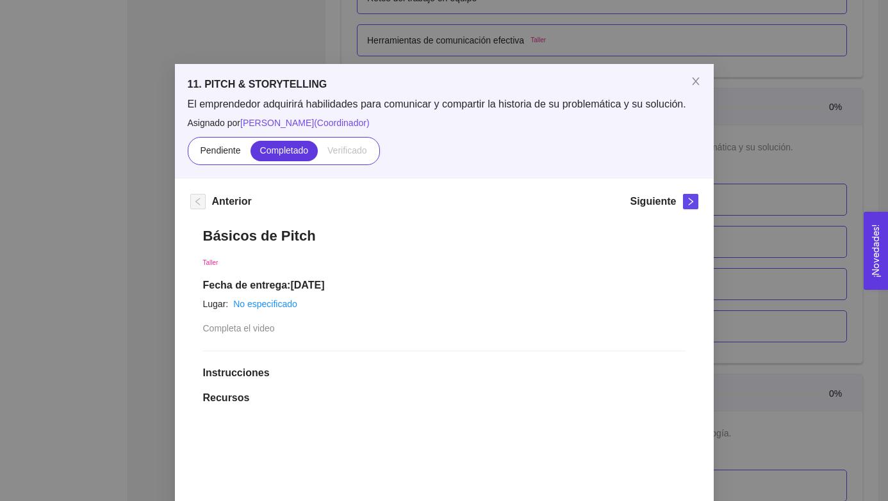
click at [243, 331] on span "Completa el video" at bounding box center [239, 328] width 72 height 10
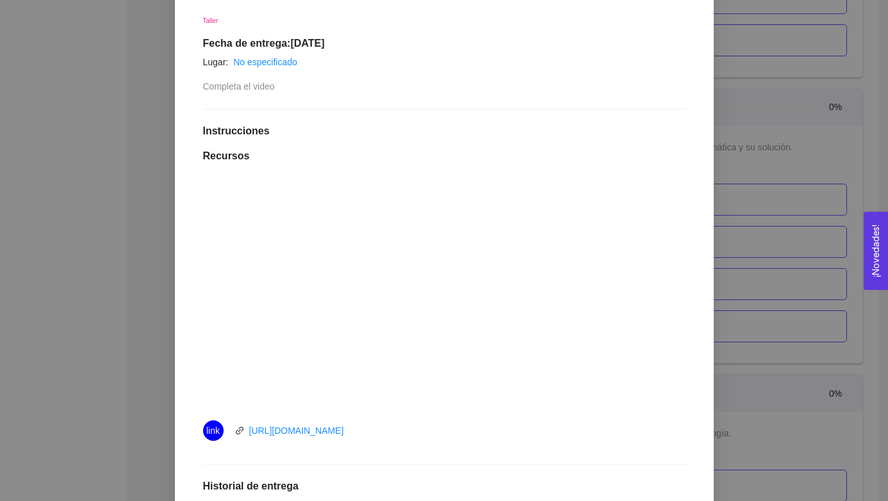
scroll to position [95, 0]
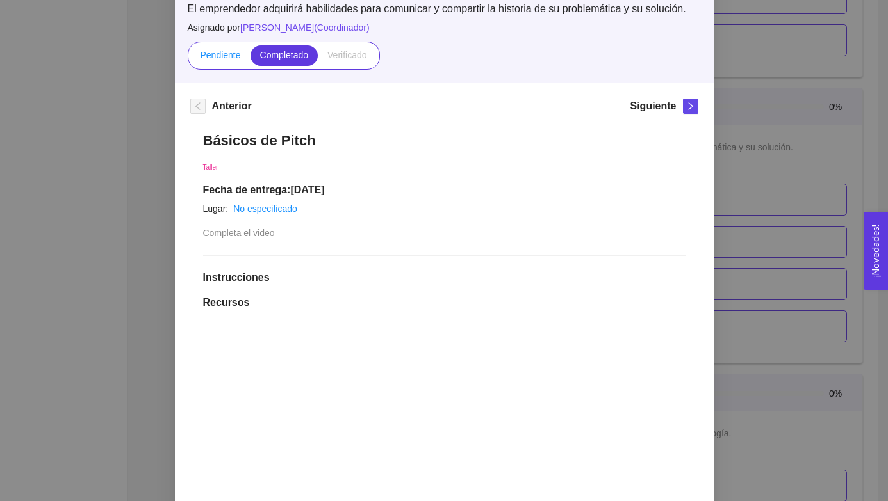
click at [227, 53] on span "Pendiente" at bounding box center [220, 55] width 40 height 10
click at [190, 58] on input "Pendiente" at bounding box center [190, 58] width 0 height 0
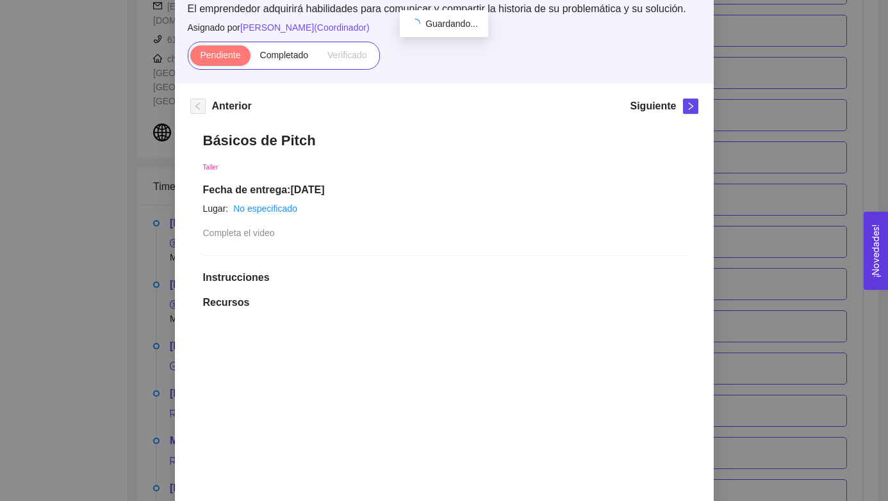
scroll to position [5298, 0]
click at [248, 234] on span "Completa el video" at bounding box center [239, 233] width 72 height 10
click at [275, 236] on span "Completa el video" at bounding box center [239, 233] width 72 height 10
click at [237, 244] on div "Básicos de Pitch Taller Fecha de entrega: [DATE] Lugar: No especificado Complet…" at bounding box center [444, 489] width 508 height 741
click at [245, 236] on span "Completa el video" at bounding box center [239, 233] width 72 height 10
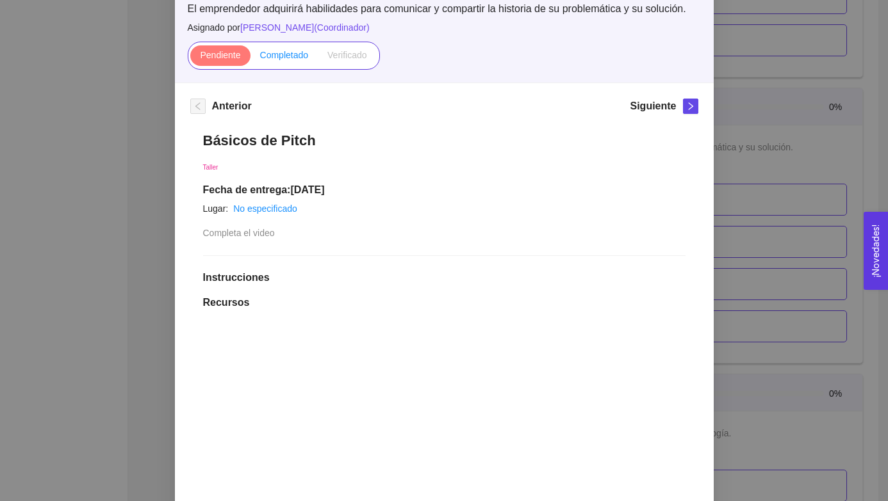
click at [295, 55] on span "Completado" at bounding box center [284, 55] width 49 height 10
click at [250, 58] on input "Completado" at bounding box center [250, 58] width 0 height 0
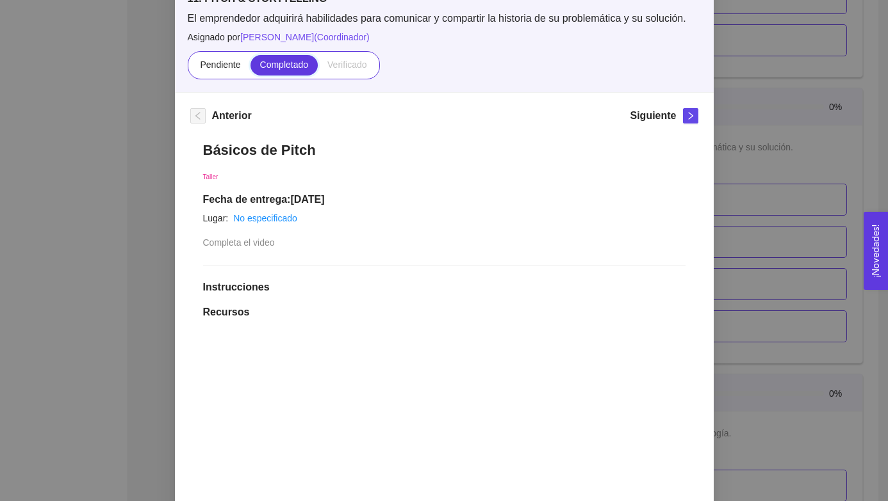
scroll to position [75, 0]
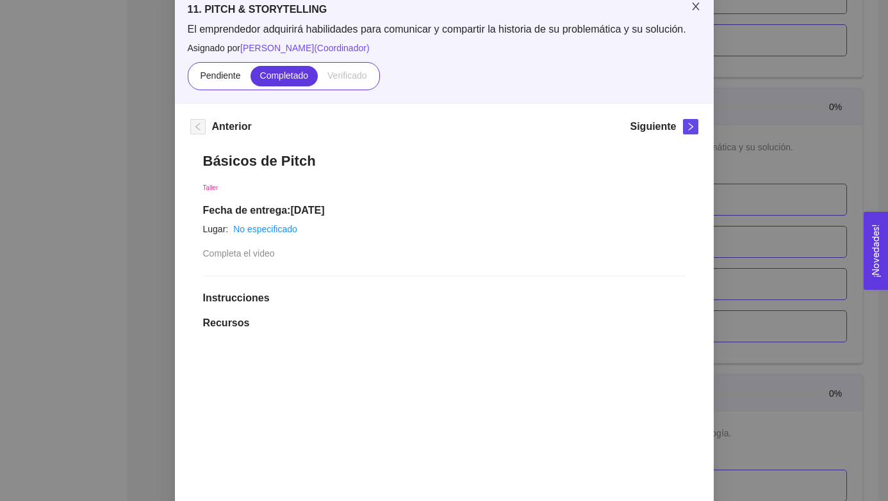
click at [642, 12] on icon "close" at bounding box center [695, 6] width 10 height 10
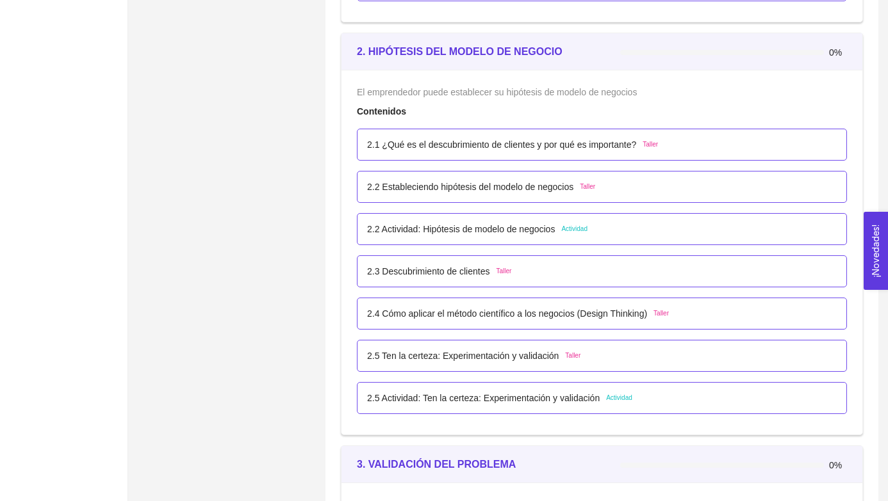
scroll to position [1210, 0]
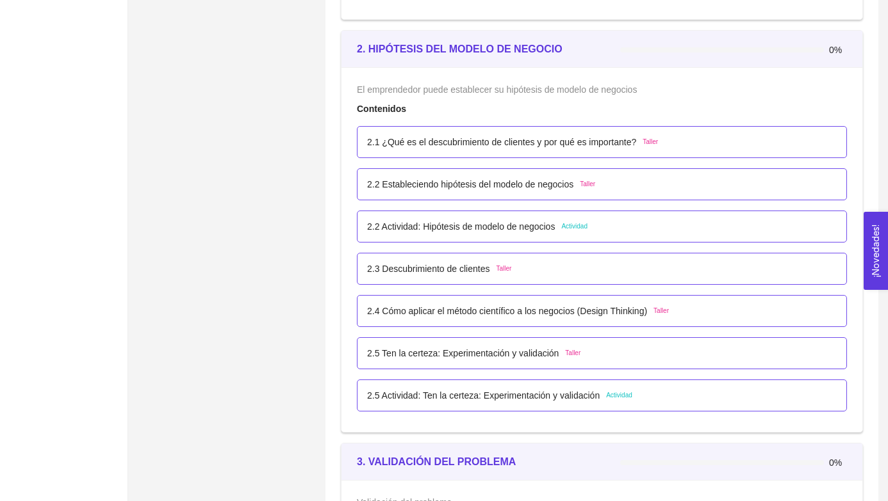
click at [576, 227] on span "Actividad" at bounding box center [574, 227] width 26 height 10
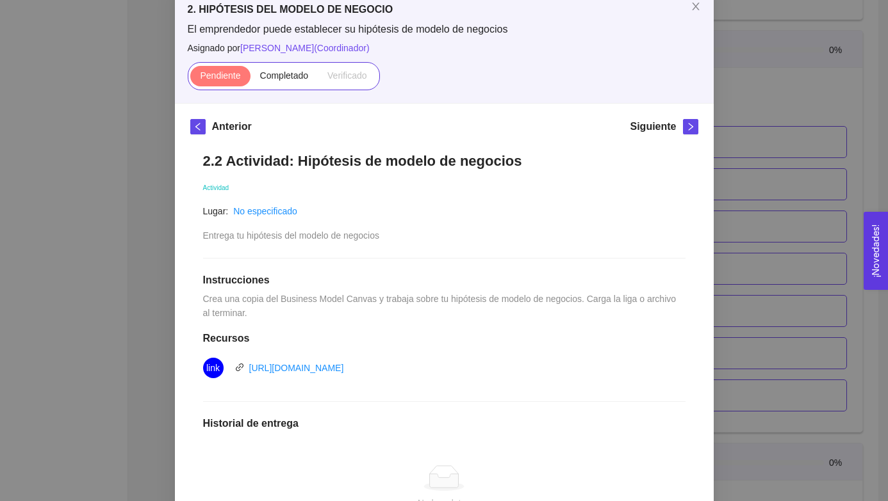
scroll to position [0, 0]
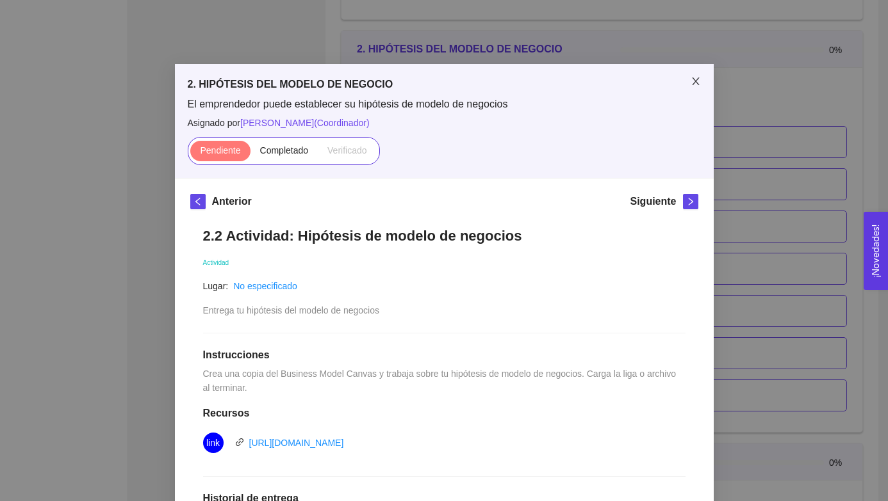
click at [642, 77] on icon "close" at bounding box center [695, 81] width 10 height 10
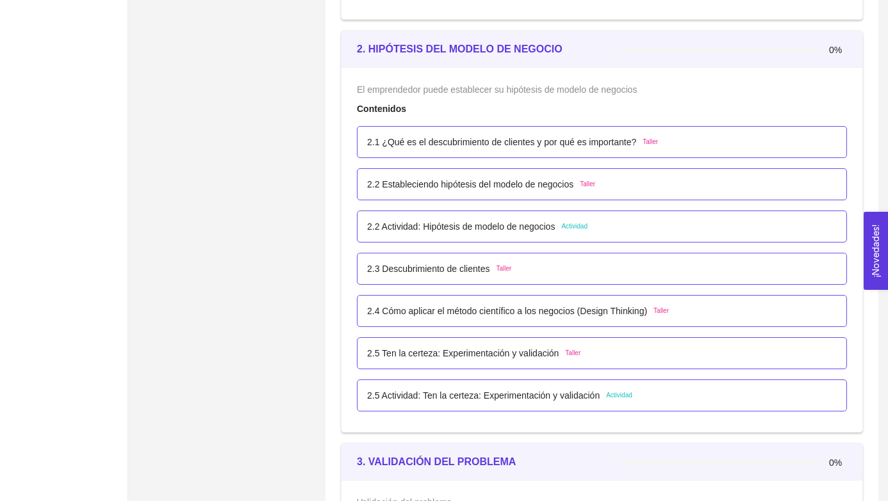
click at [642, 142] on span "Taller" at bounding box center [649, 142] width 15 height 10
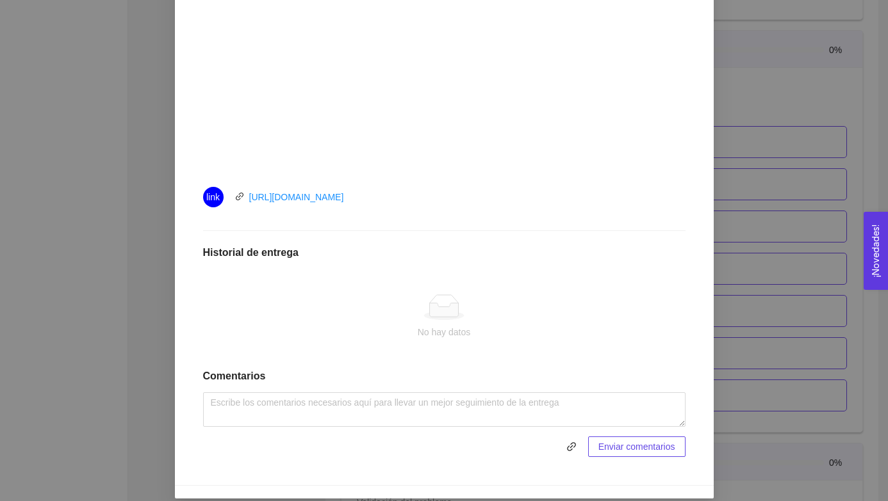
scroll to position [459, 0]
click at [437, 298] on icon at bounding box center [443, 307] width 41 height 26
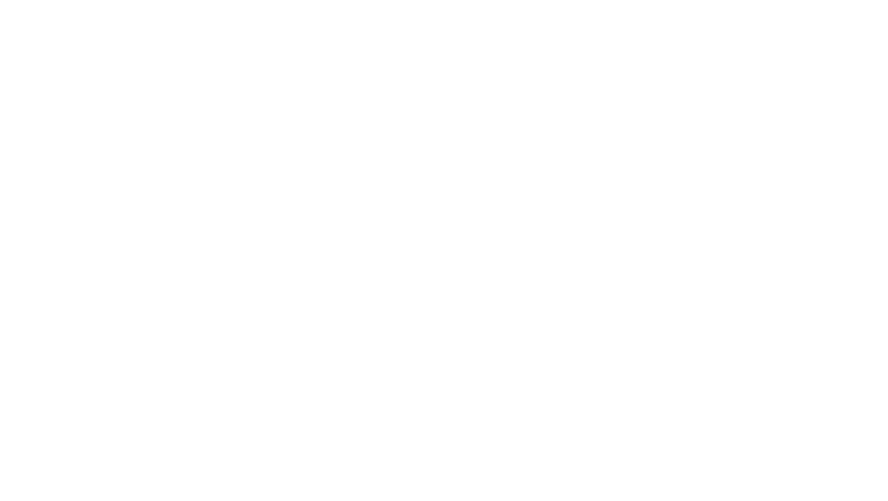
scroll to position [251, 0]
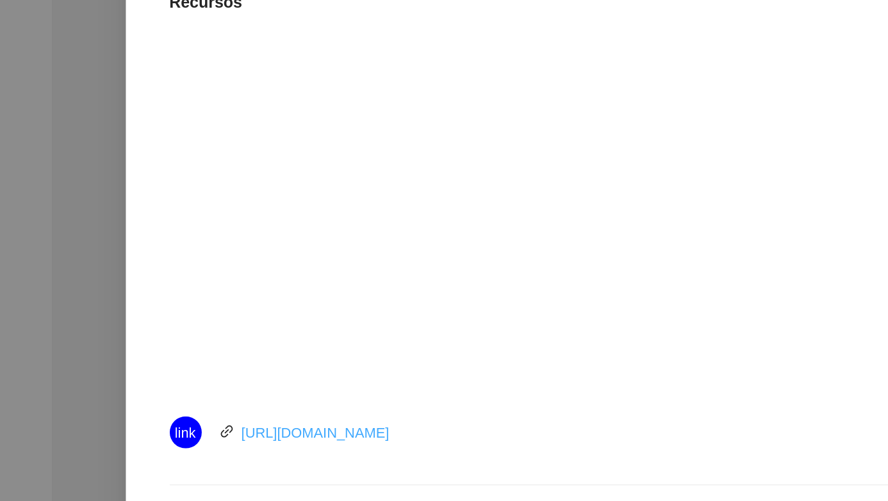
click at [321, 403] on link "[URL][DOMAIN_NAME]" at bounding box center [296, 405] width 95 height 10
